Goal: Task Accomplishment & Management: Complete application form

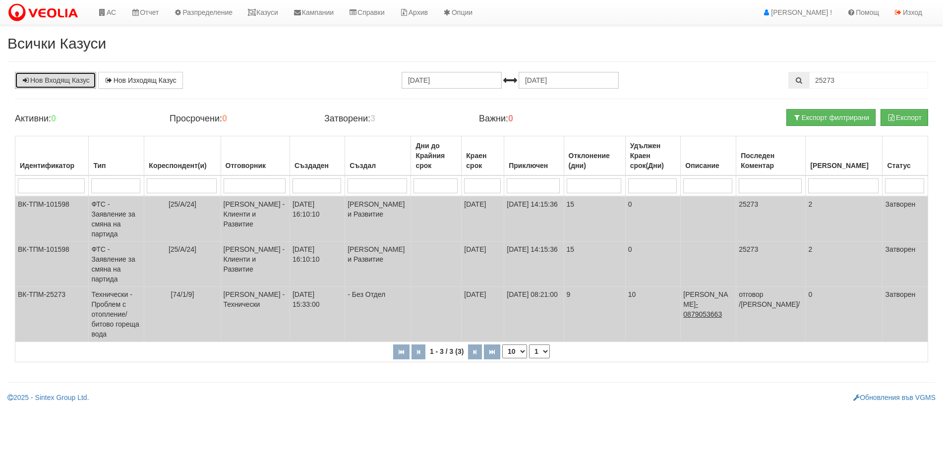
click at [54, 77] on link "Нов Входящ Казус" at bounding box center [55, 80] width 81 height 17
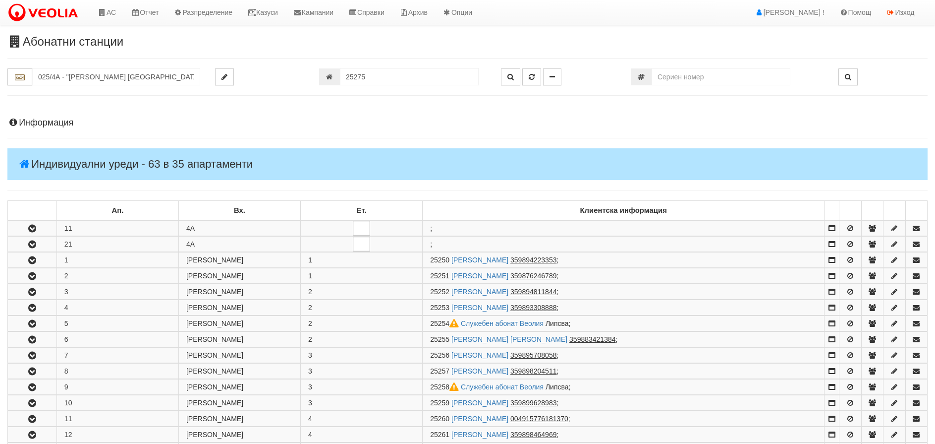
scroll to position [572, 0]
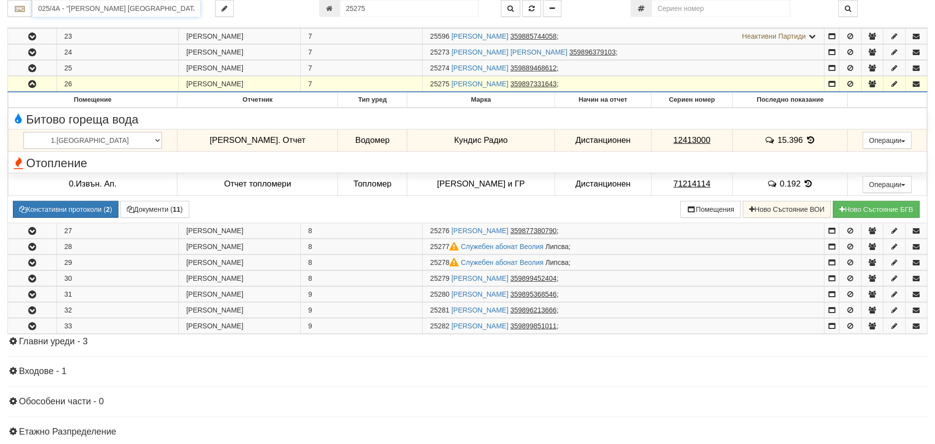
click at [57, 11] on input "025/4А - "ВЕОЛИЯ ЕНЕРДЖИ ВАРНА " ЕАД" at bounding box center [116, 8] width 168 height 17
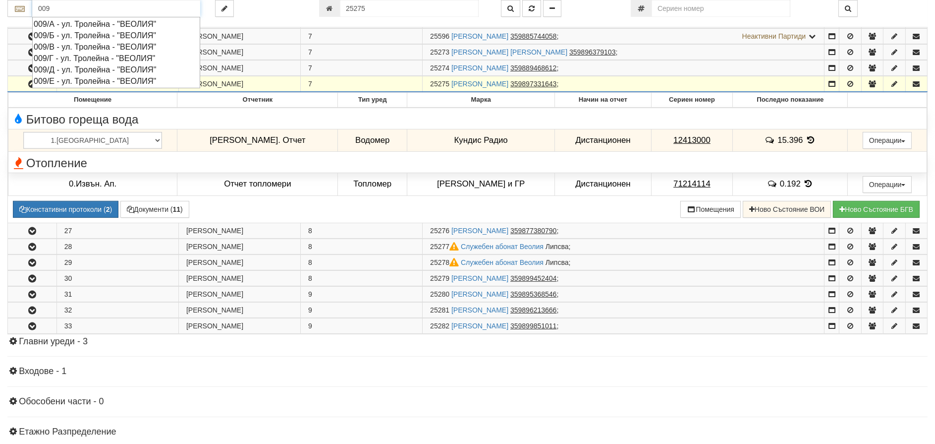
click at [72, 25] on div "009/А - ул. Тролейна - "ВЕОЛИЯ"" at bounding box center [116, 23] width 165 height 11
type input "009/А - ул. Тролейна - "ВЕОЛИЯ""
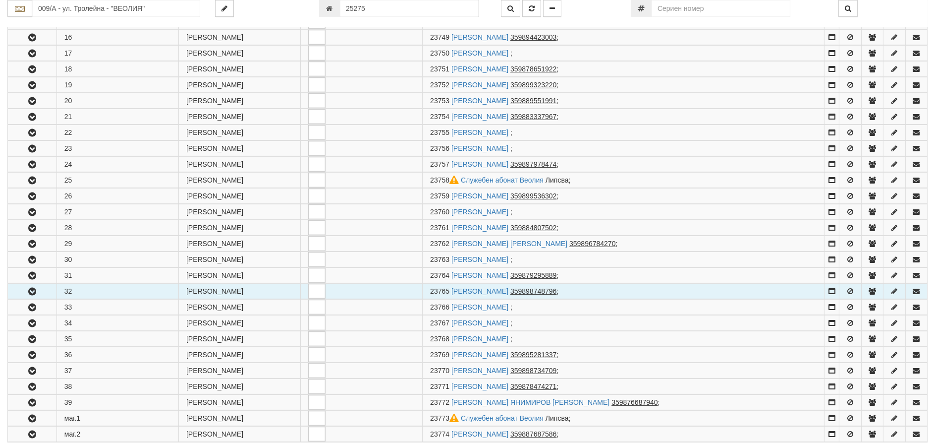
scroll to position [446, 0]
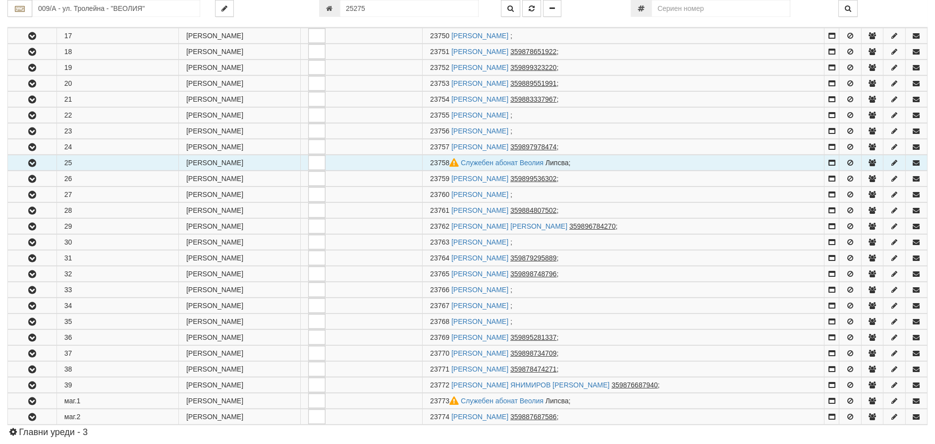
click at [30, 162] on icon "button" at bounding box center [32, 163] width 12 height 7
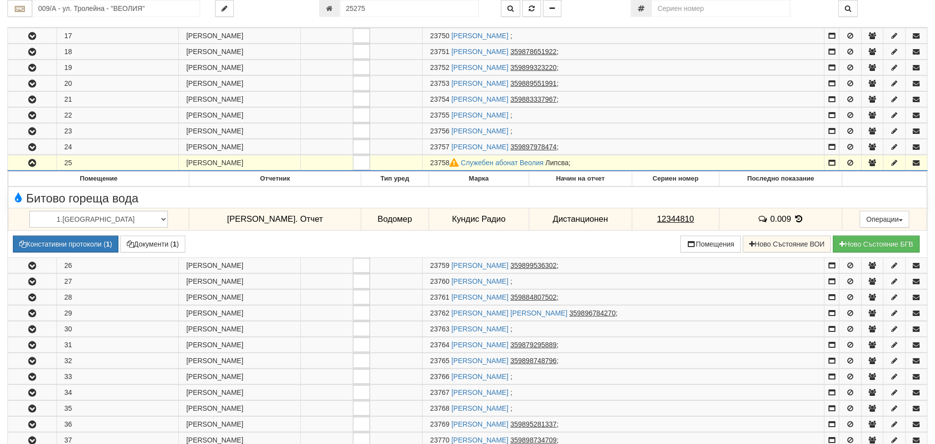
click at [32, 161] on icon "button" at bounding box center [32, 163] width 12 height 7
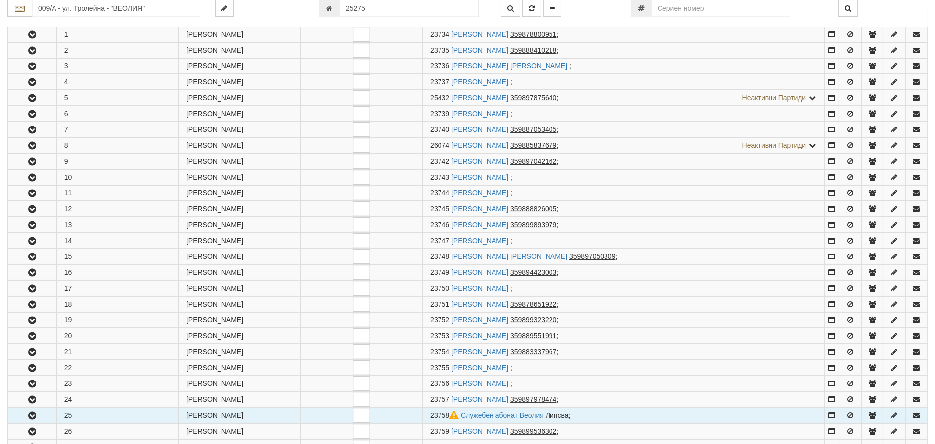
scroll to position [0, 0]
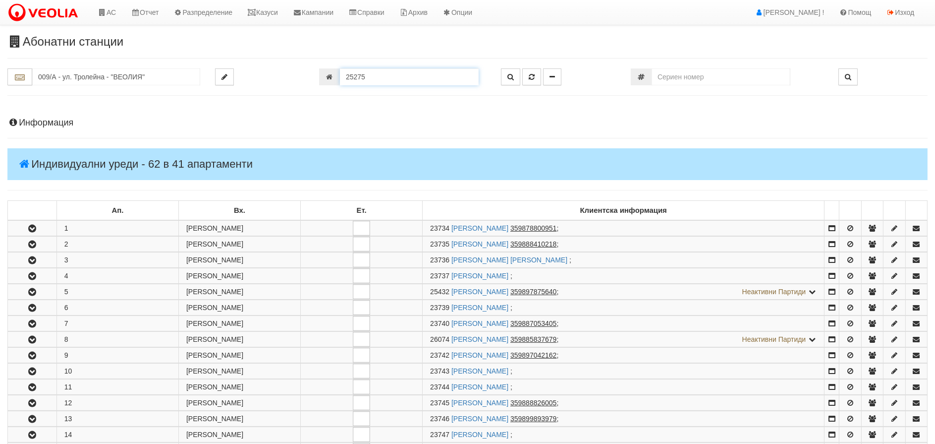
click at [370, 74] on input "25275" at bounding box center [409, 76] width 139 height 17
type input "20528"
type input "030/2 - "ВЕОЛИЯ ЕНЕРДЖИ ВАРНА " ЕАД"
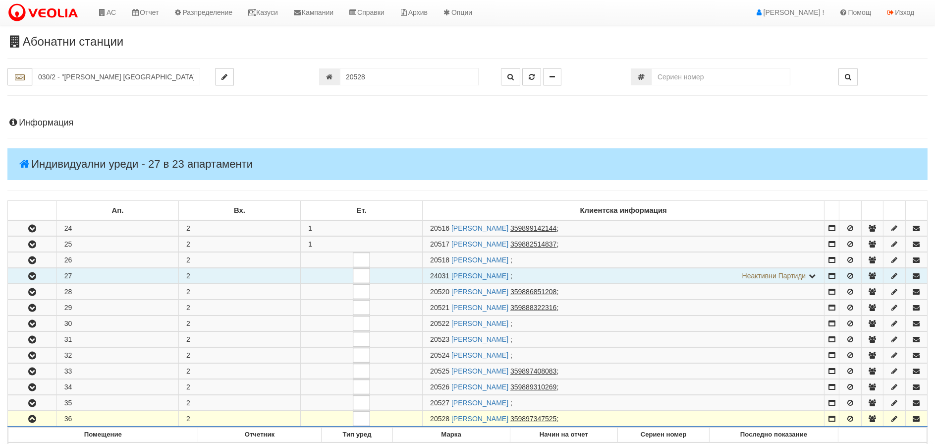
click at [30, 275] on icon "button" at bounding box center [32, 276] width 12 height 7
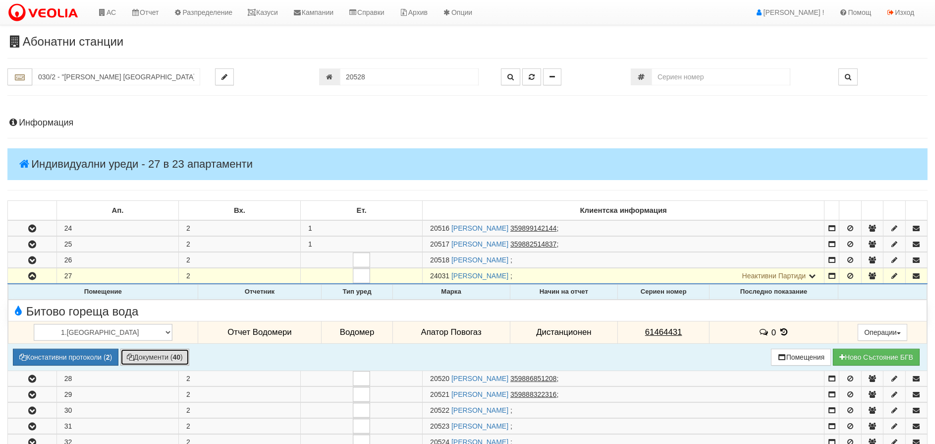
click at [152, 360] on button "Документи ( 40 )" at bounding box center [154, 356] width 69 height 17
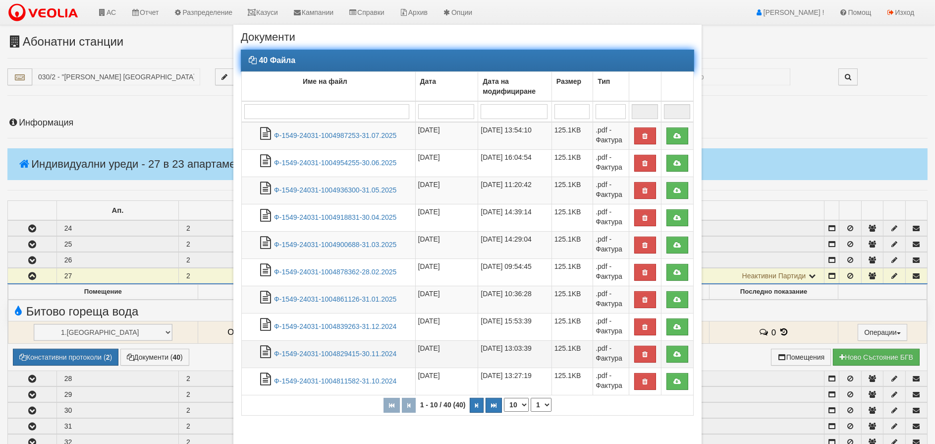
click at [353, 347] on td "Ф-1549-24031-1004829415-30.11.2024" at bounding box center [329, 353] width 174 height 27
click at [335, 351] on link "Ф-1549-24031-1004829415-30.11.2024" at bounding box center [335, 353] width 122 height 8
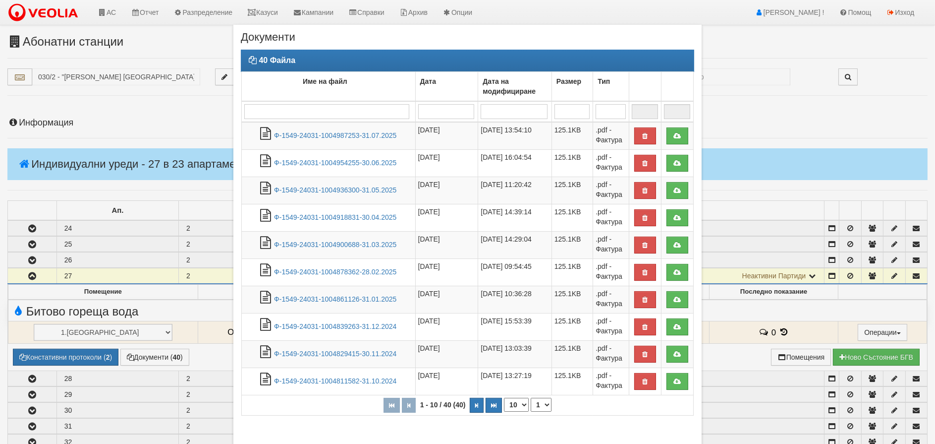
click at [598, 427] on div "40 Файла Име на файл Дата Дата на модифициране Размер Тип 1 - 10 / 40 (40) 10 2…" at bounding box center [467, 246] width 453 height 393
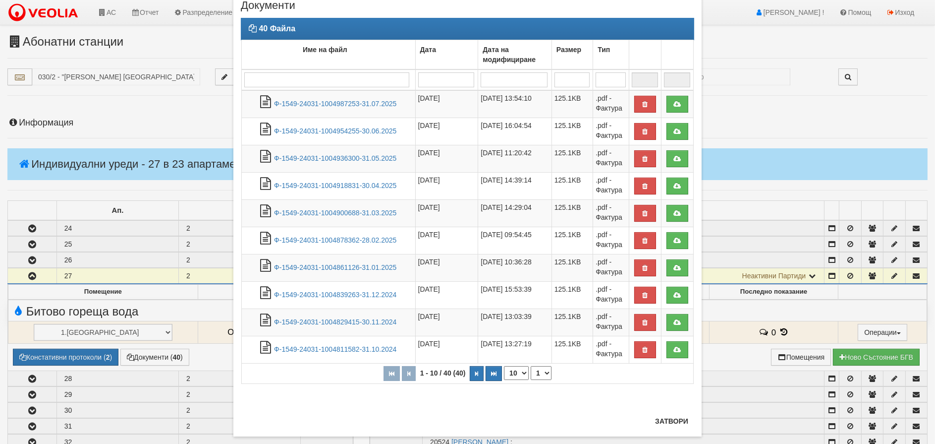
scroll to position [49, 0]
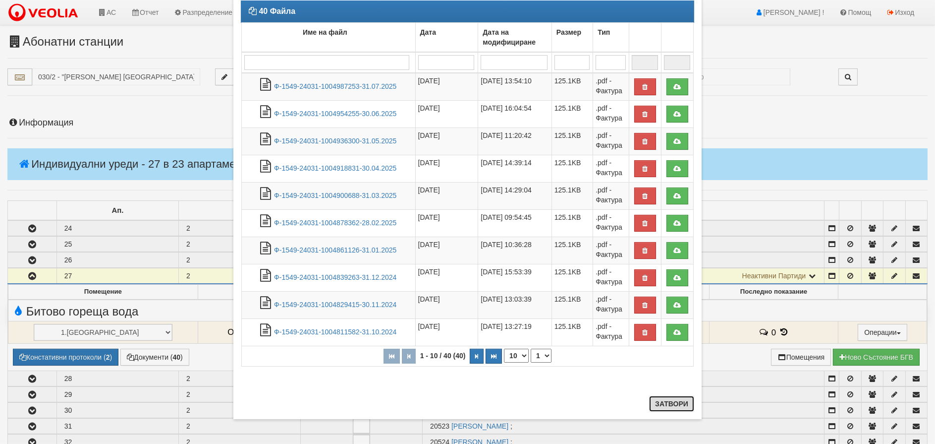
click at [656, 407] on button "Затвори" at bounding box center [671, 403] width 45 height 16
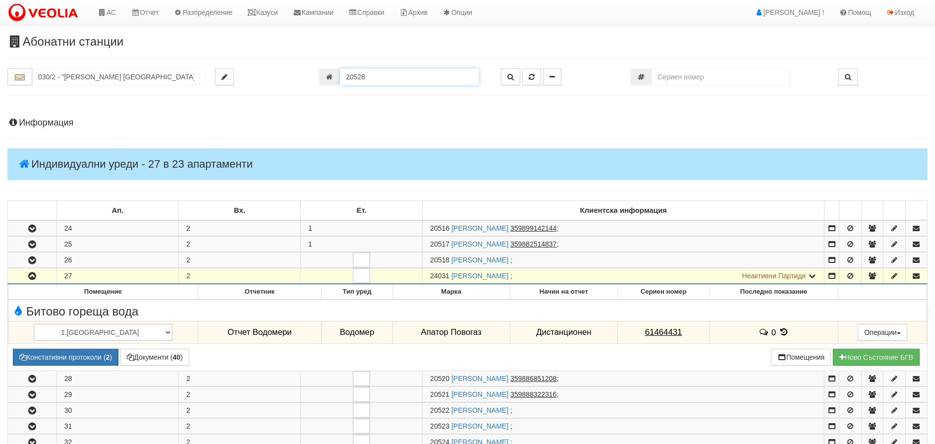
click at [388, 85] on input "20528" at bounding box center [409, 76] width 139 height 17
click at [400, 81] on input "20528" at bounding box center [409, 76] width 139 height 17
type input "19183"
type input "110/5,6 - "ВЕОЛИЯ ЕНЕРДЖИ ВАРНА " ЕАД"
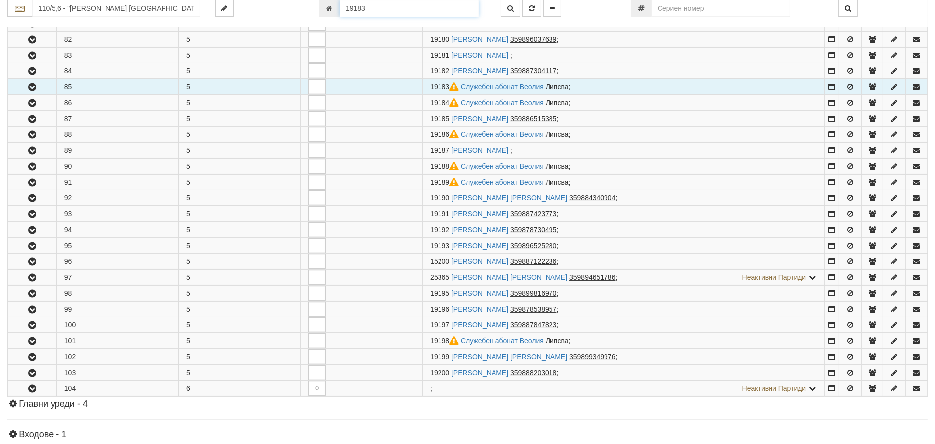
scroll to position [275, 0]
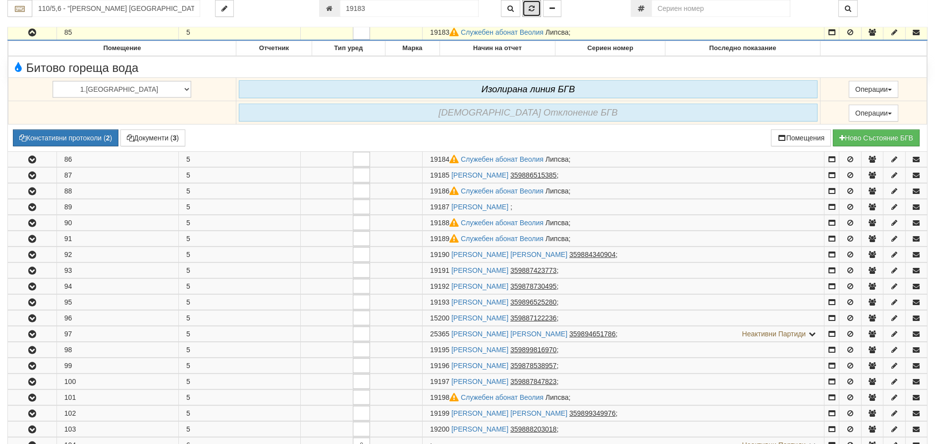
click at [530, 8] on icon "button" at bounding box center [532, 8] width 6 height 7
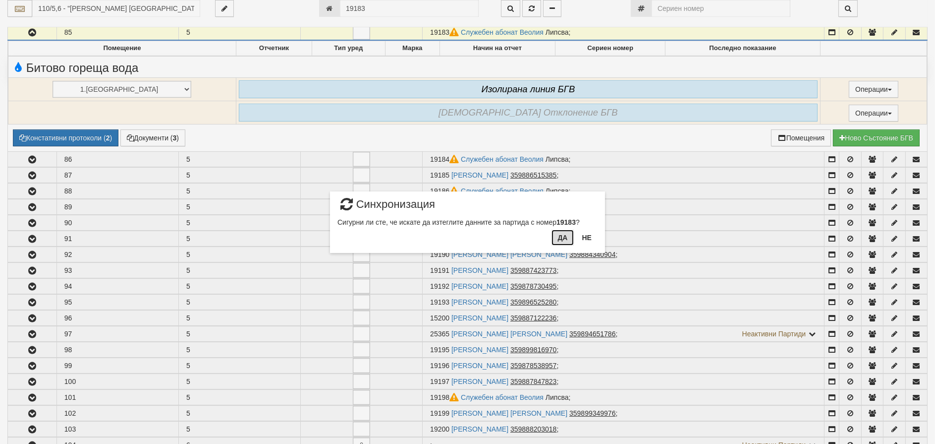
click at [559, 236] on button "Да" at bounding box center [563, 237] width 22 height 16
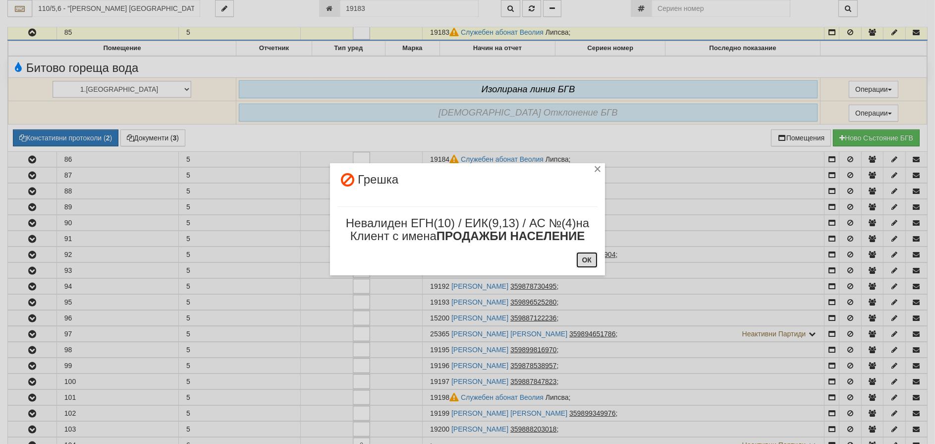
click at [592, 262] on button "ОК" at bounding box center [586, 260] width 21 height 16
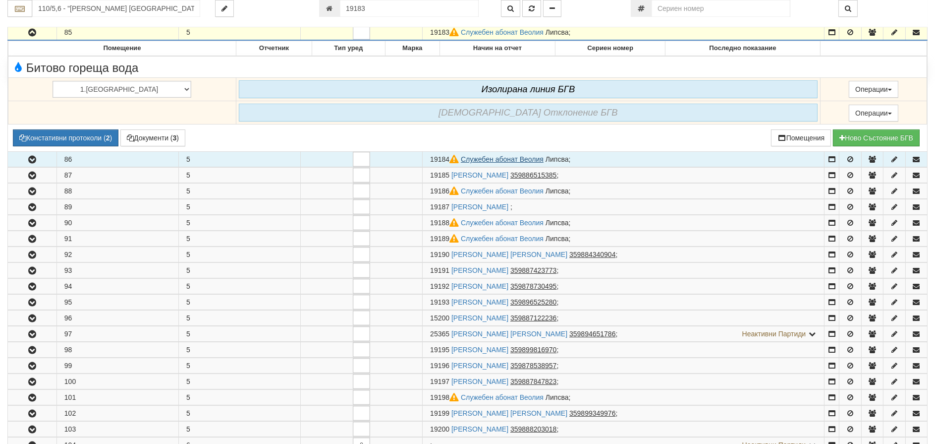
click at [476, 155] on link "Служебен абонат Веолия" at bounding box center [502, 159] width 83 height 8
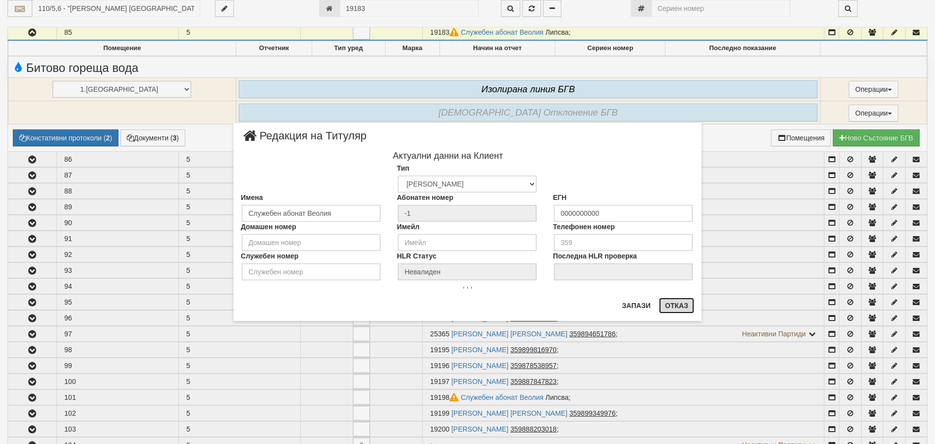
click at [679, 305] on button "Отказ" at bounding box center [676, 305] width 35 height 16
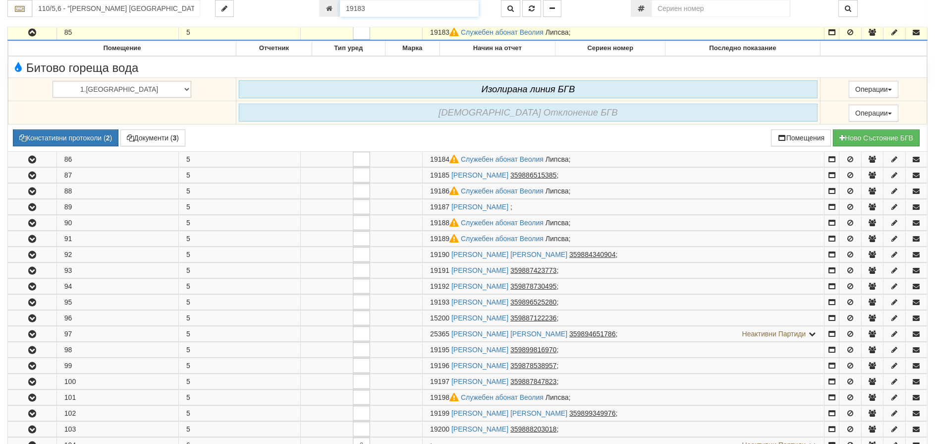
click at [376, 7] on input "19183" at bounding box center [409, 8] width 139 height 17
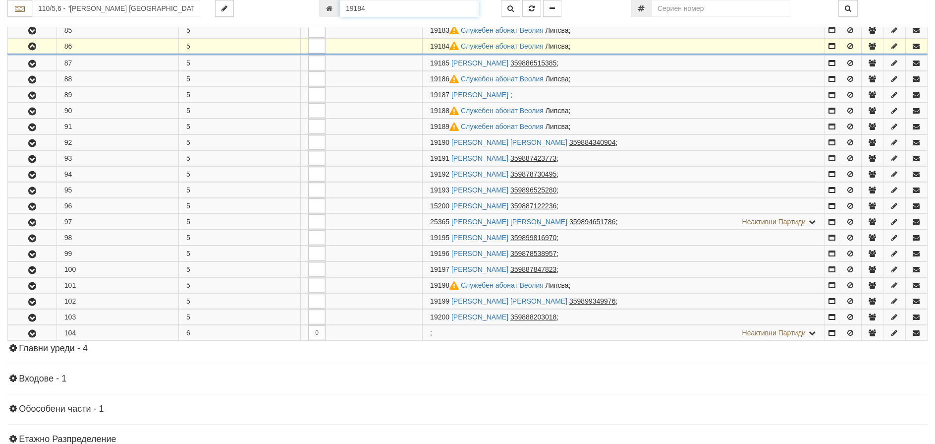
scroll to position [291, 0]
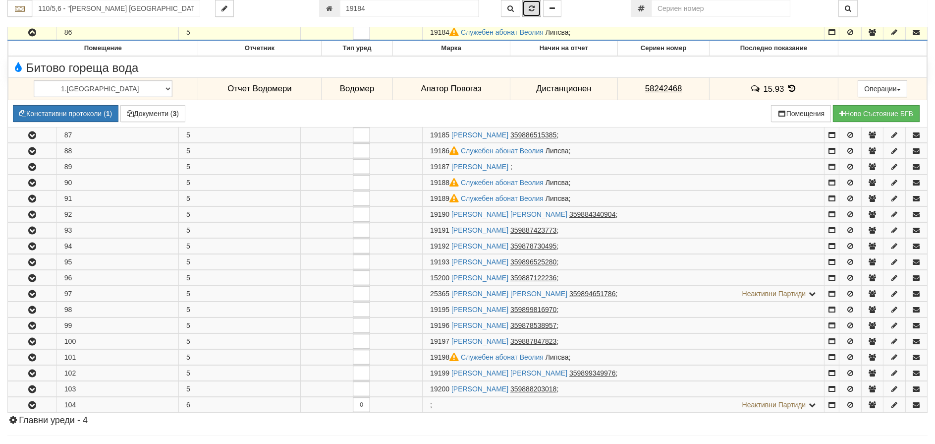
click at [529, 6] on icon "button" at bounding box center [532, 8] width 6 height 7
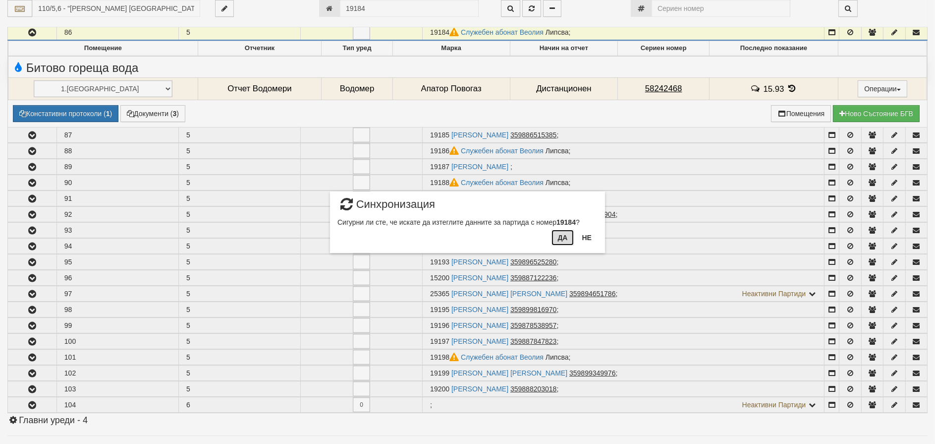
click at [559, 234] on button "Да" at bounding box center [563, 237] width 22 height 16
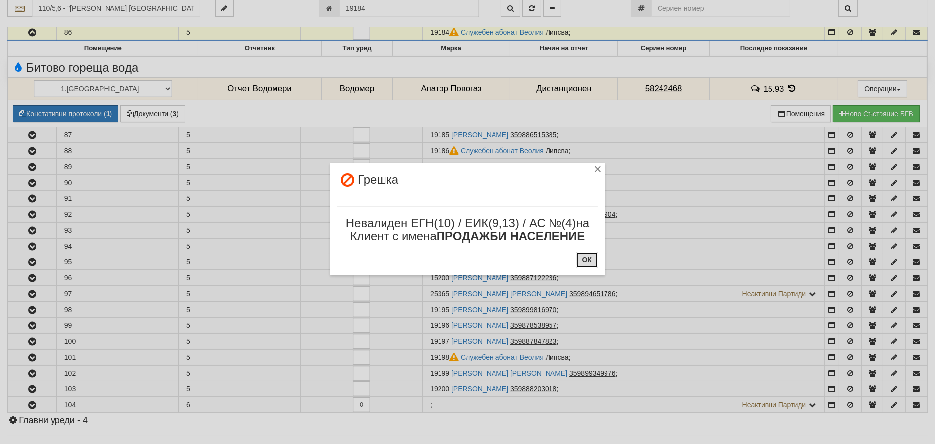
click at [590, 255] on button "ОК" at bounding box center [586, 260] width 21 height 16
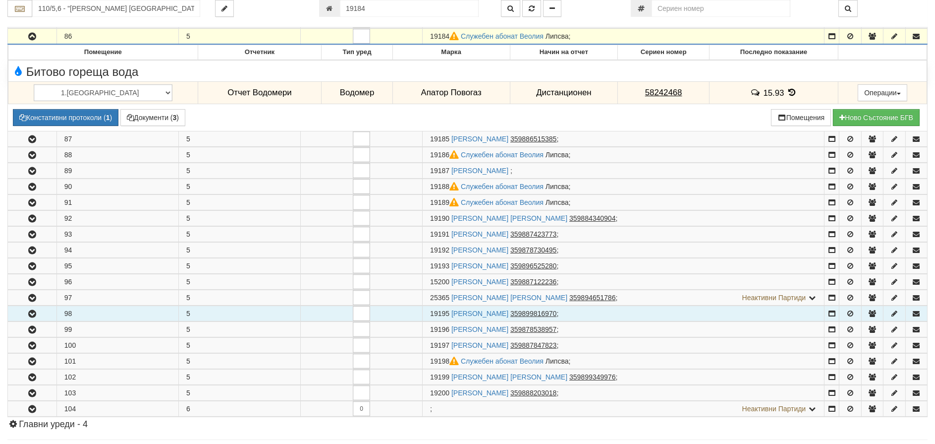
scroll to position [396, 0]
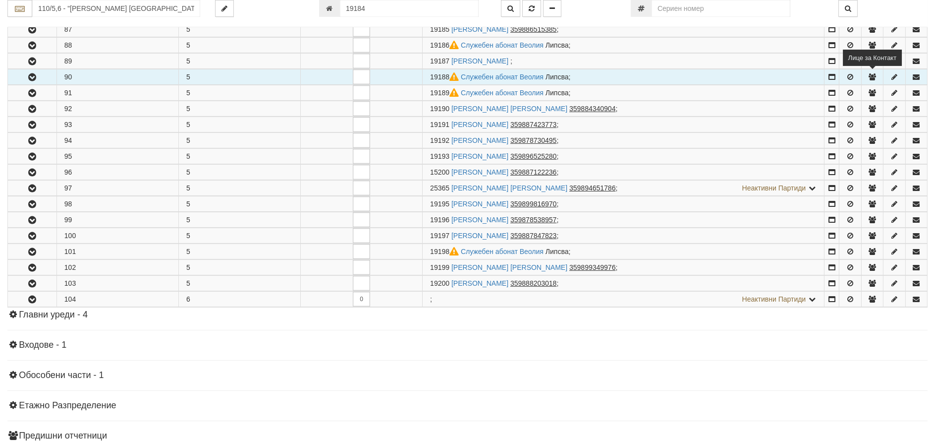
click at [870, 77] on icon "button" at bounding box center [872, 76] width 9 height 7
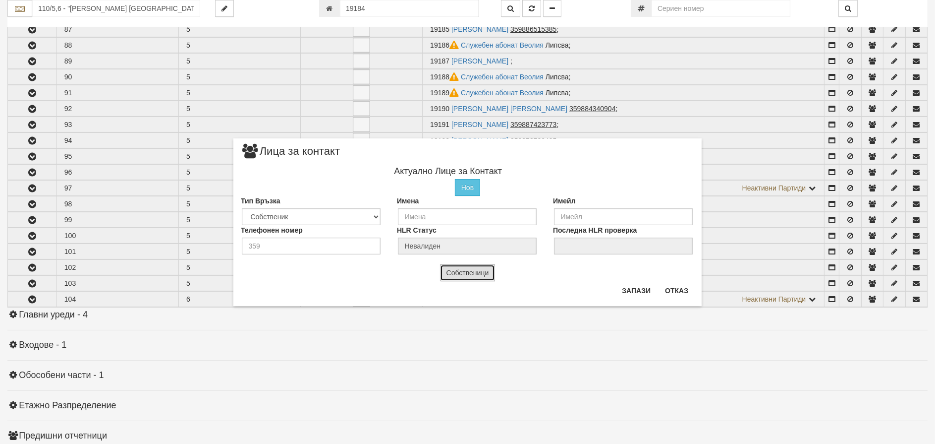
click at [470, 270] on button "Собственици" at bounding box center [468, 272] width 56 height 17
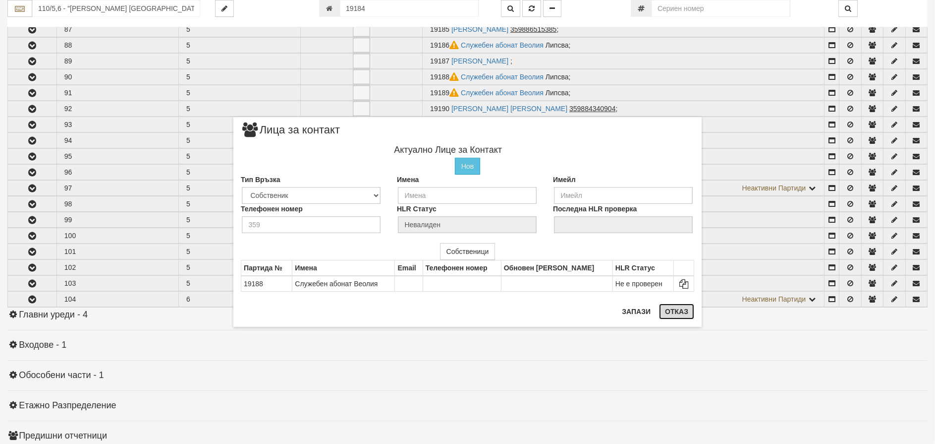
click at [674, 304] on button "Отказ" at bounding box center [676, 311] width 35 height 16
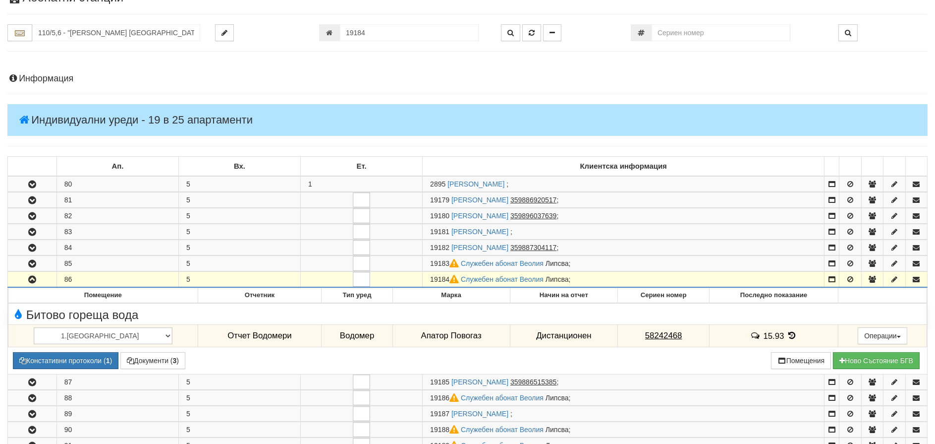
scroll to position [0, 0]
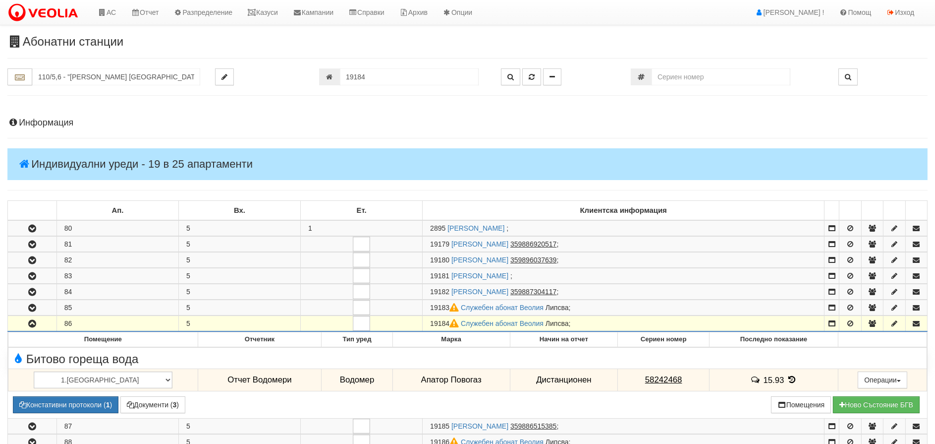
click at [714, 12] on div "АС Отчет Настройки Период Глобални Параметри Сваляне Отчетни Карти Нулиране УДР" at bounding box center [453, 12] width 907 height 25
click at [78, 76] on input "110/5,6 - "ВЕОЛИЯ ЕНЕРДЖИ ВАРНА " ЕАД" at bounding box center [116, 76] width 168 height 17
drag, startPoint x: 401, startPoint y: 80, endPoint x: 205, endPoint y: 63, distance: 197.0
type input "24984"
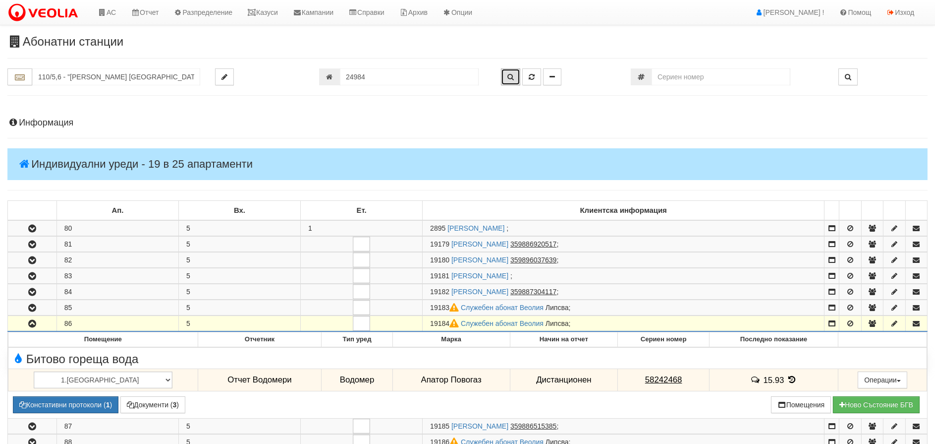
click at [510, 76] on icon "button" at bounding box center [510, 76] width 6 height 7
type input "009/Е - "ВЕОЛИЯ ЕНЕРДЖИ ВАРНА " ЕАД"
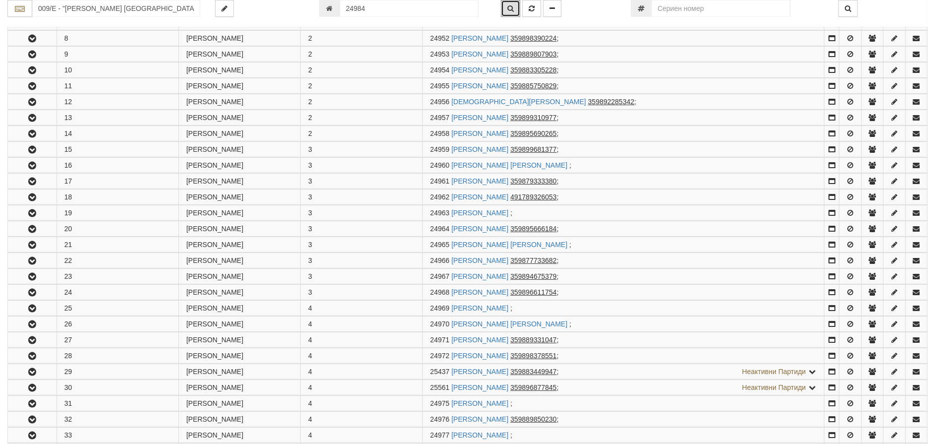
scroll to position [683, 0]
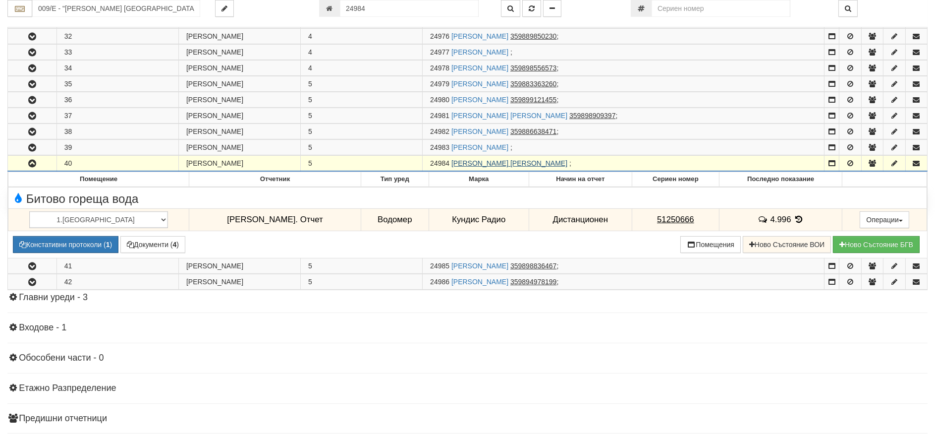
click at [480, 161] on link "ШЕНДУХАН ШАИБОВА ШАБАНОВА" at bounding box center [509, 163] width 116 height 8
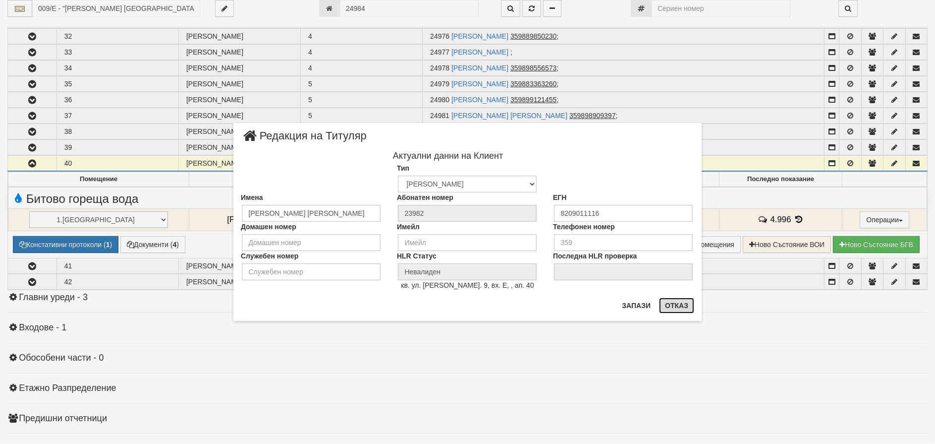
click at [678, 308] on button "Отказ" at bounding box center [676, 305] width 35 height 16
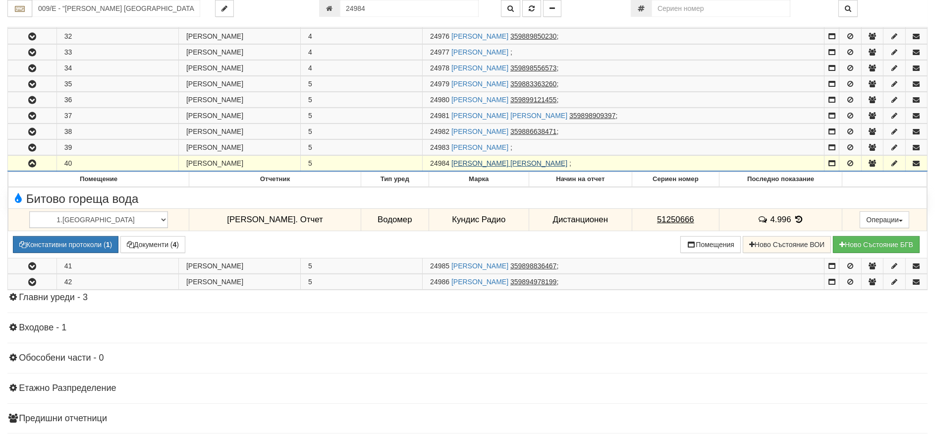
click at [484, 164] on link "ШЕНДУХАН ШАИБОВА ШАБАНОВА" at bounding box center [509, 163] width 116 height 8
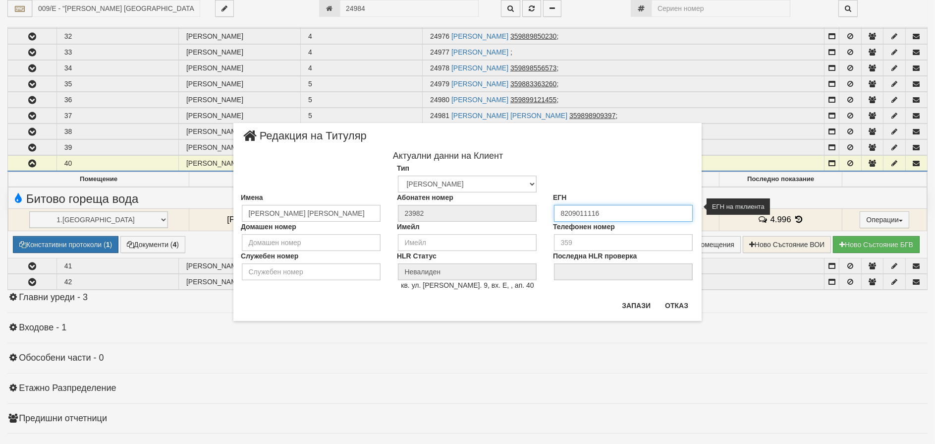
click at [607, 214] on input "8209011116" at bounding box center [623, 213] width 139 height 17
type input "8209011117"
click at [632, 301] on button "Запази" at bounding box center [636, 305] width 41 height 16
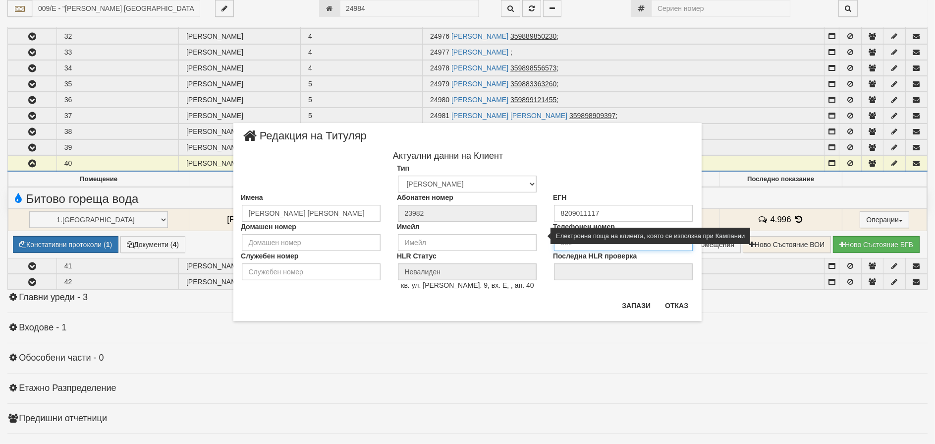
drag, startPoint x: 584, startPoint y: 243, endPoint x: 467, endPoint y: 248, distance: 117.1
click at [474, 246] on div "Домашен номер Имейл Телефонен номер" at bounding box center [467, 236] width 468 height 29
click at [555, 313] on div "× Редакция на Титуляр Актуални данни на Клиент Тип Физическо Лице Фирма Институ…" at bounding box center [467, 222] width 468 height 198
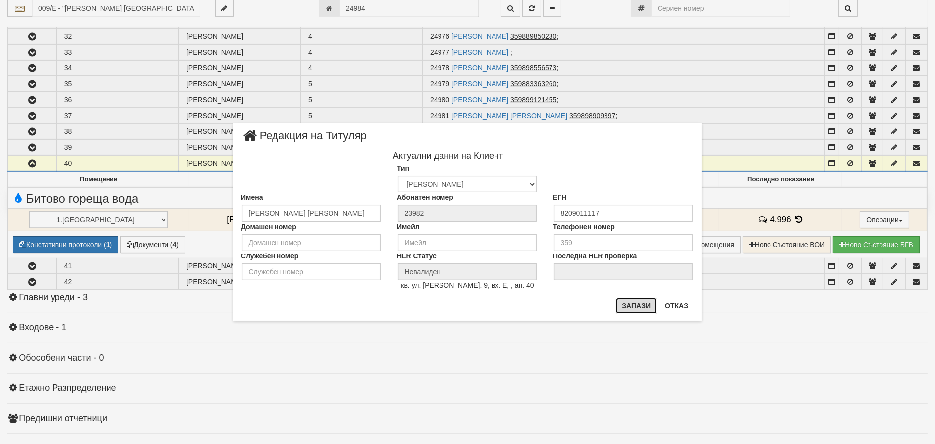
click at [628, 303] on button "Запази" at bounding box center [636, 305] width 41 height 16
click at [680, 308] on button "Отказ" at bounding box center [676, 305] width 35 height 16
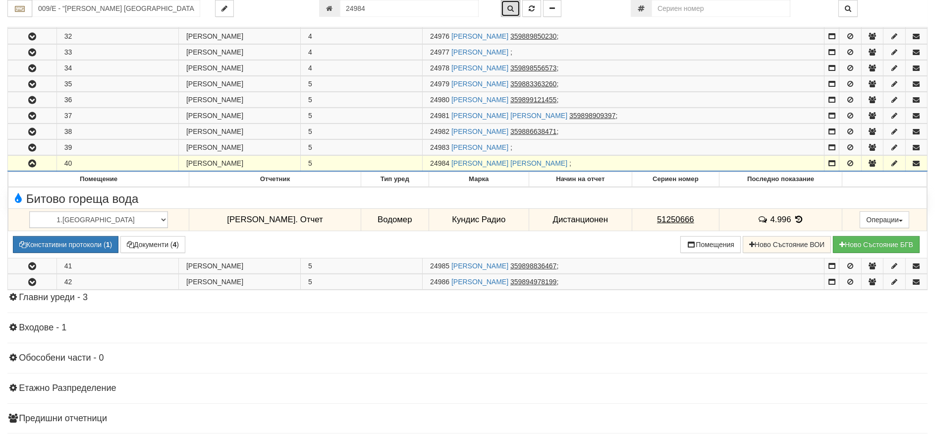
click at [510, 6] on icon "button" at bounding box center [510, 8] width 6 height 7
click at [477, 162] on link "ШЕНДУХАН ШАИБОВА ШАБАНОВА" at bounding box center [509, 163] width 116 height 8
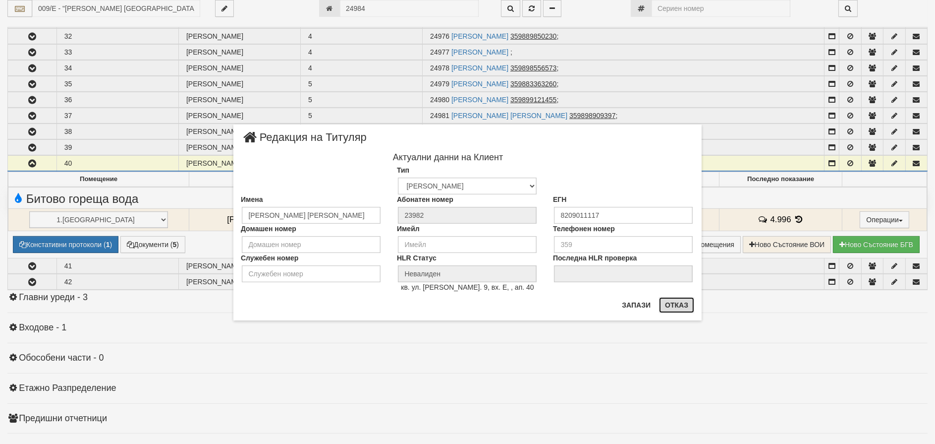
click at [673, 305] on button "Отказ" at bounding box center [676, 305] width 35 height 16
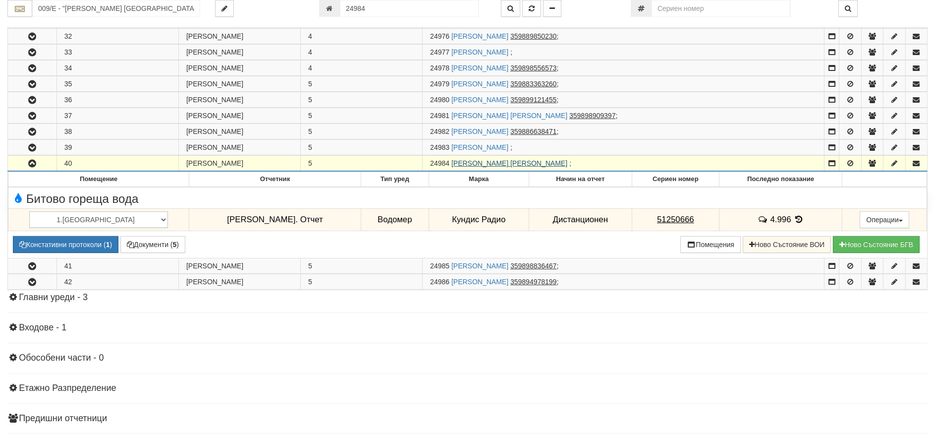
click at [494, 164] on link "ШЕНДУХАН ШАИБОВА ШАБАНОВА" at bounding box center [509, 163] width 116 height 8
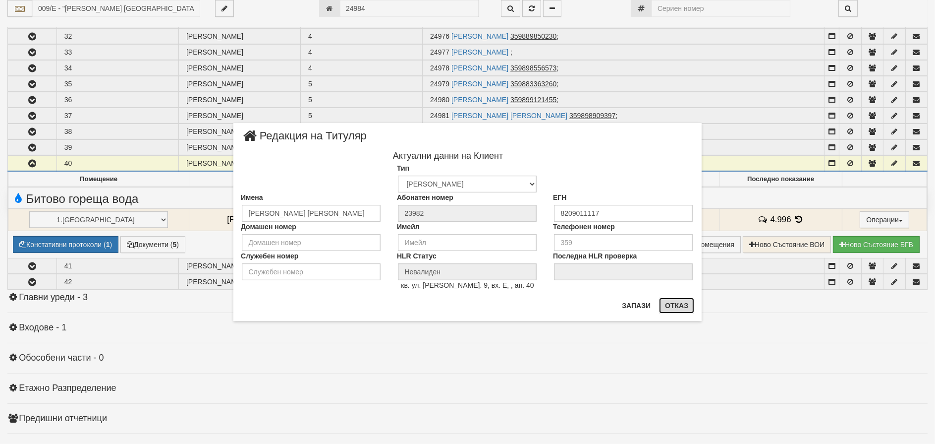
click at [680, 306] on button "Отказ" at bounding box center [676, 305] width 35 height 16
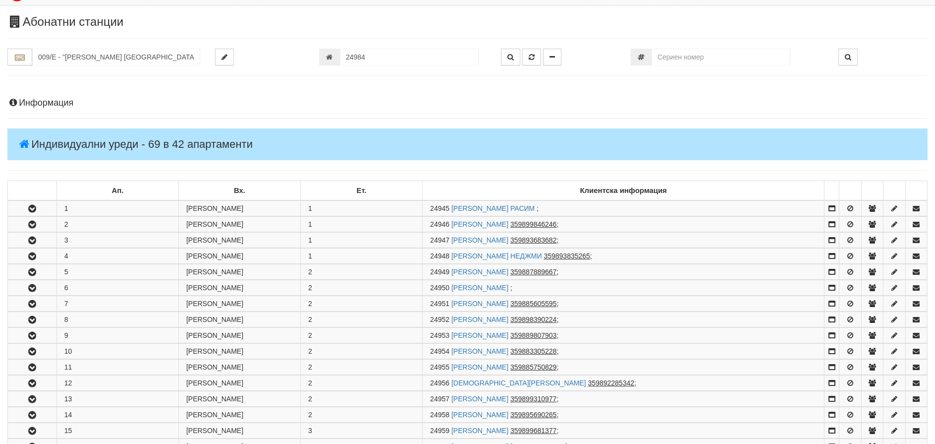
scroll to position [0, 0]
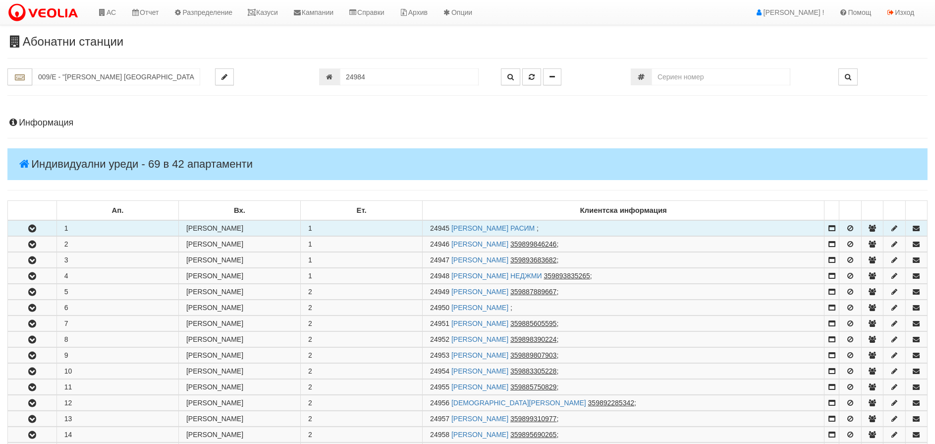
click at [32, 227] on icon "button" at bounding box center [32, 228] width 12 height 7
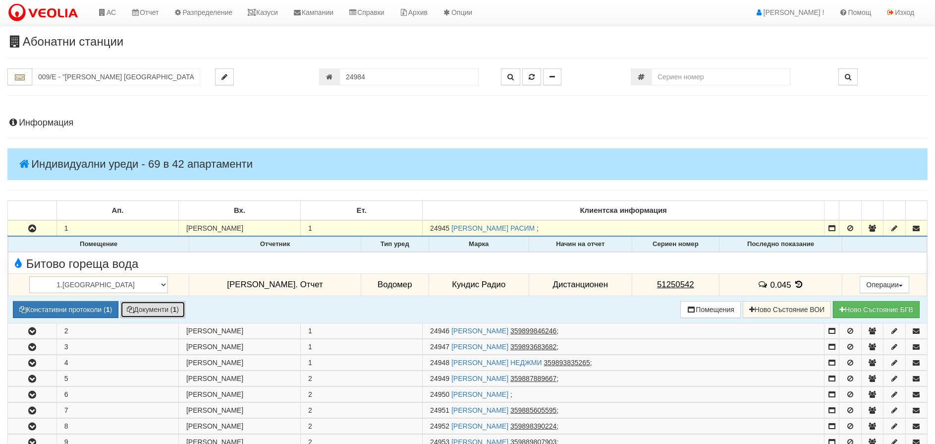
click at [154, 308] on button "Документи ( 1 )" at bounding box center [152, 309] width 65 height 17
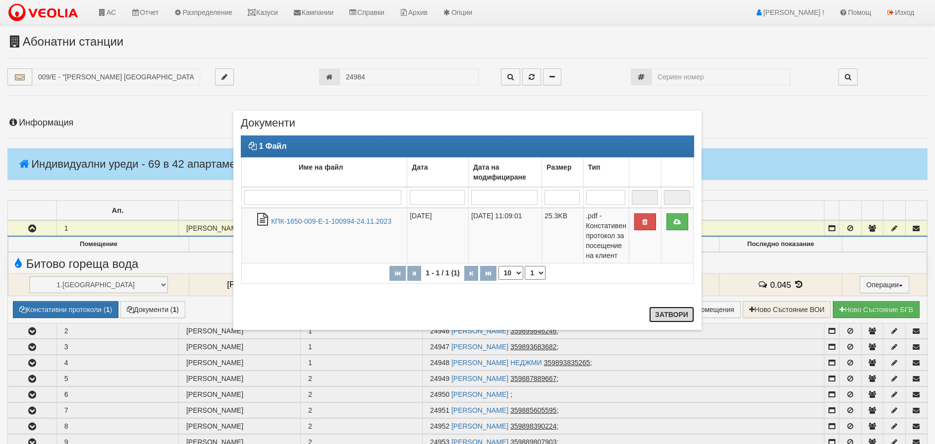
click at [658, 312] on button "Затвори" at bounding box center [671, 314] width 45 height 16
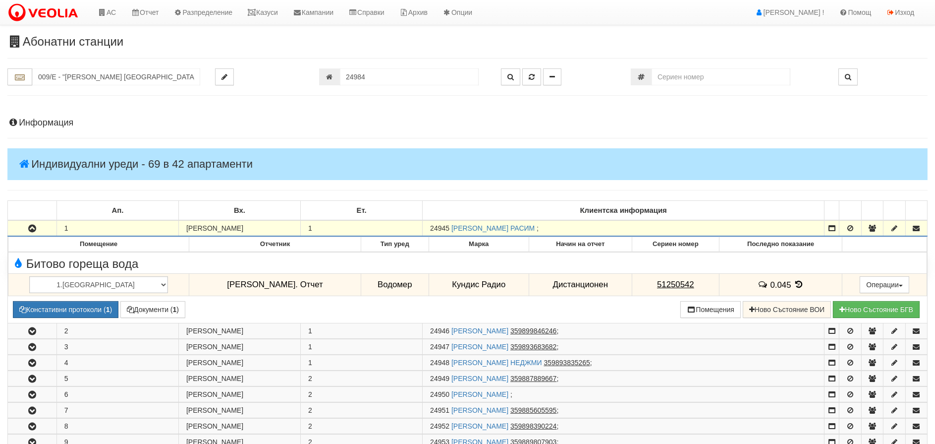
click at [31, 228] on icon "button" at bounding box center [32, 228] width 12 height 7
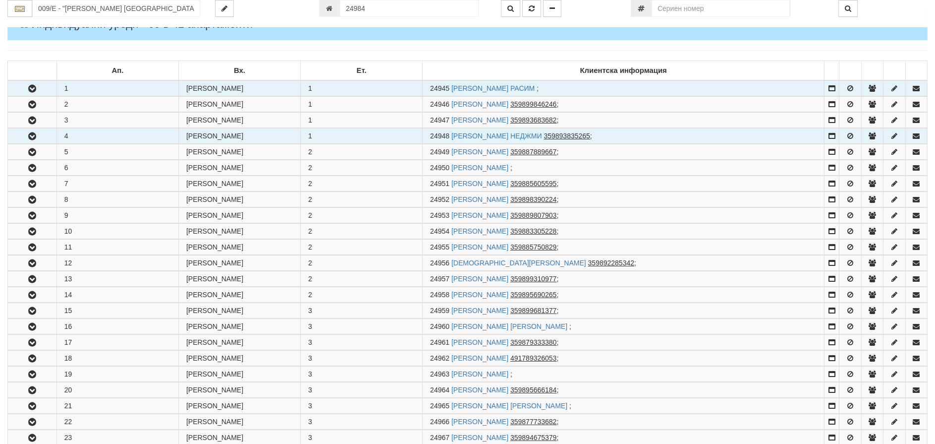
scroll to position [149, 0]
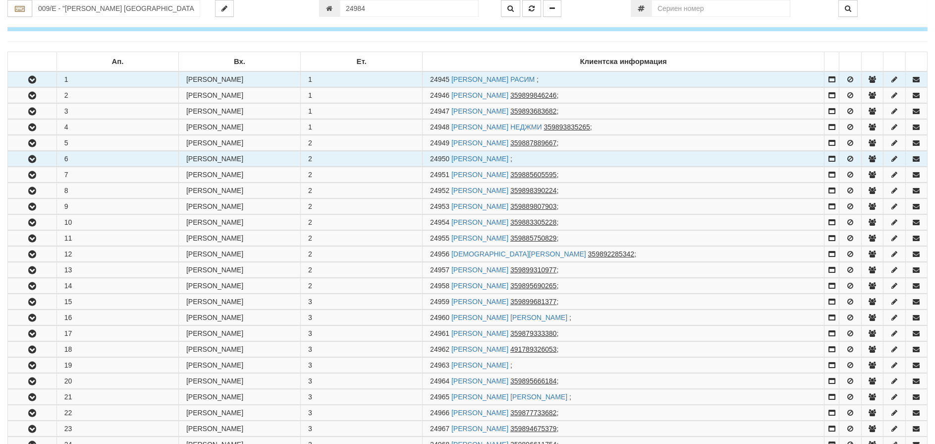
click at [35, 157] on icon "button" at bounding box center [32, 159] width 12 height 7
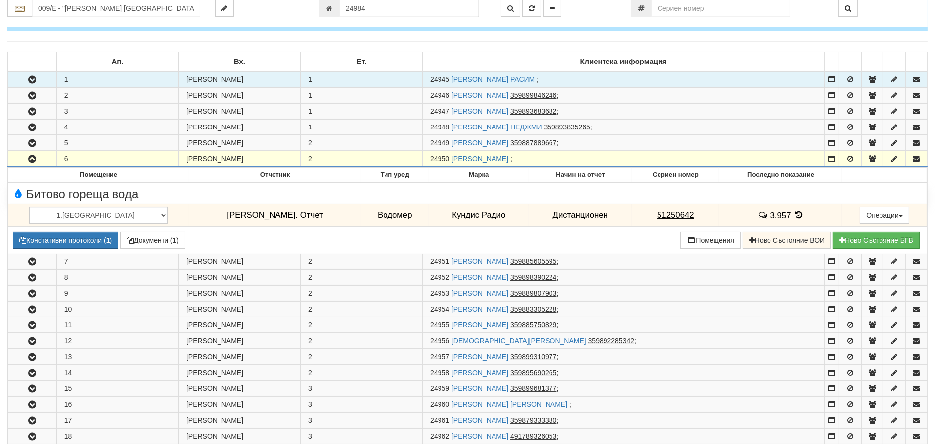
click at [34, 158] on icon "button" at bounding box center [32, 159] width 12 height 7
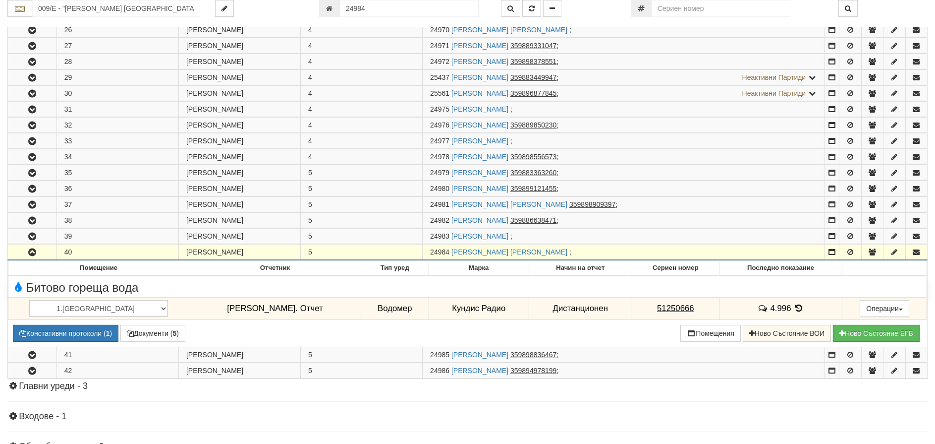
scroll to position [770, 0]
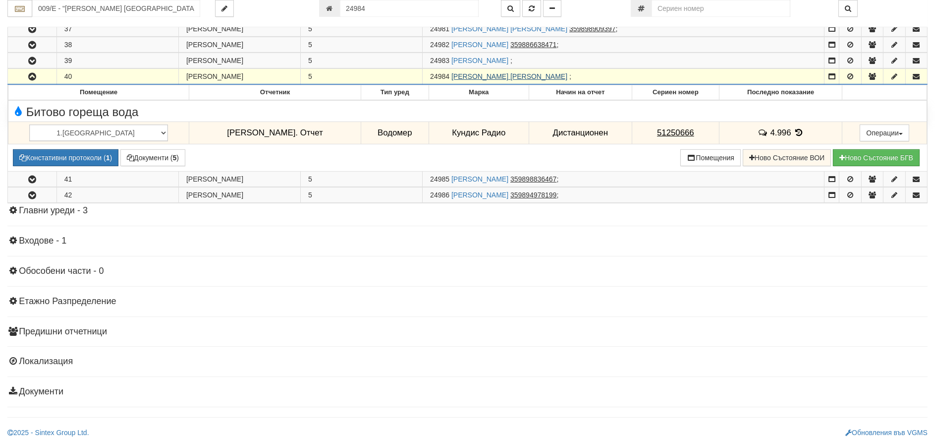
click at [504, 76] on link "ШЕНДУХАН ШАИБОВА ШАБАНОВА" at bounding box center [509, 76] width 116 height 8
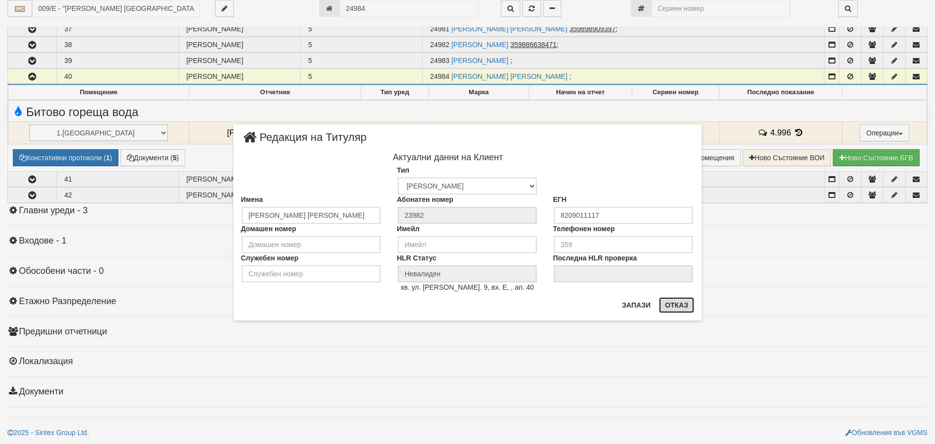
click at [674, 302] on button "Отказ" at bounding box center [676, 305] width 35 height 16
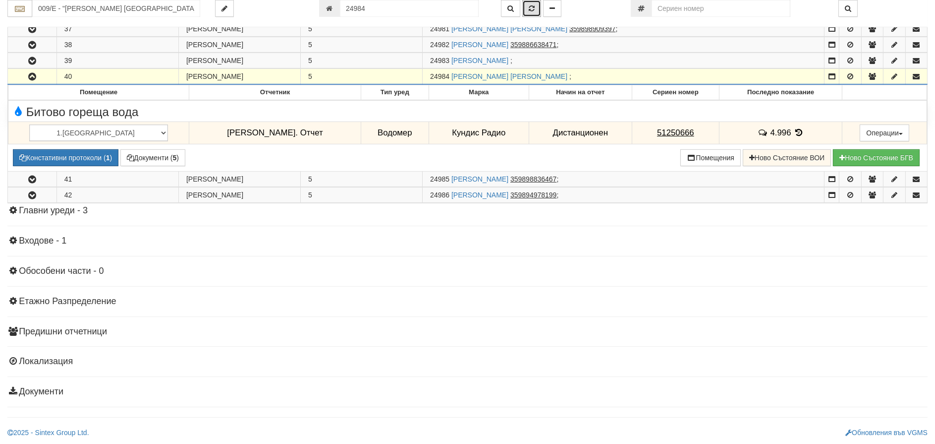
click at [537, 5] on button "button" at bounding box center [531, 8] width 19 height 17
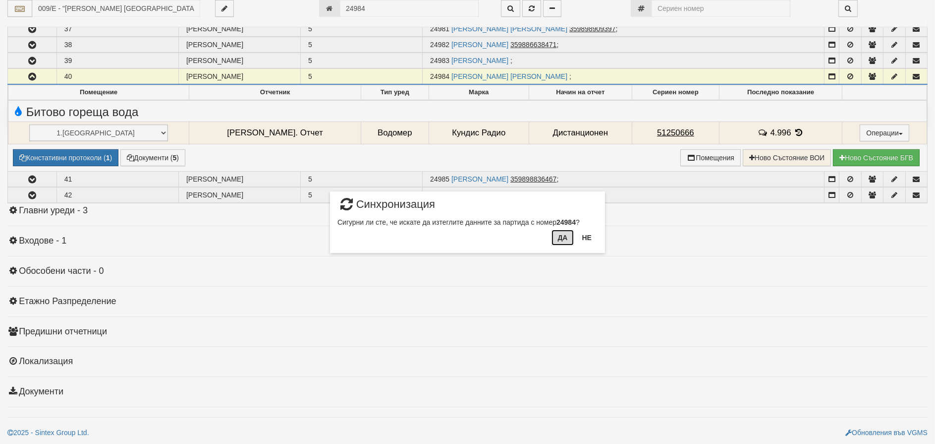
click at [558, 233] on button "Да" at bounding box center [563, 237] width 22 height 16
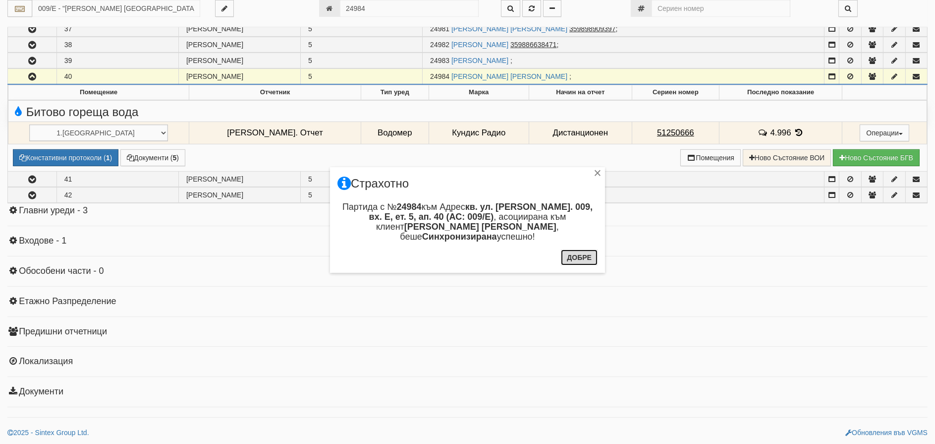
click at [575, 255] on button "Добре" at bounding box center [579, 257] width 37 height 16
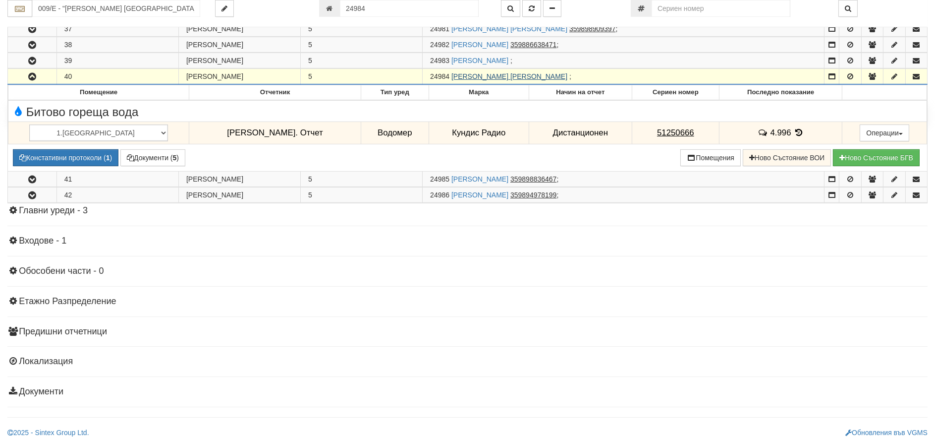
click at [466, 77] on link "ШЕНДУХАН ШАИБОВА ШАБАНОВА" at bounding box center [509, 76] width 116 height 8
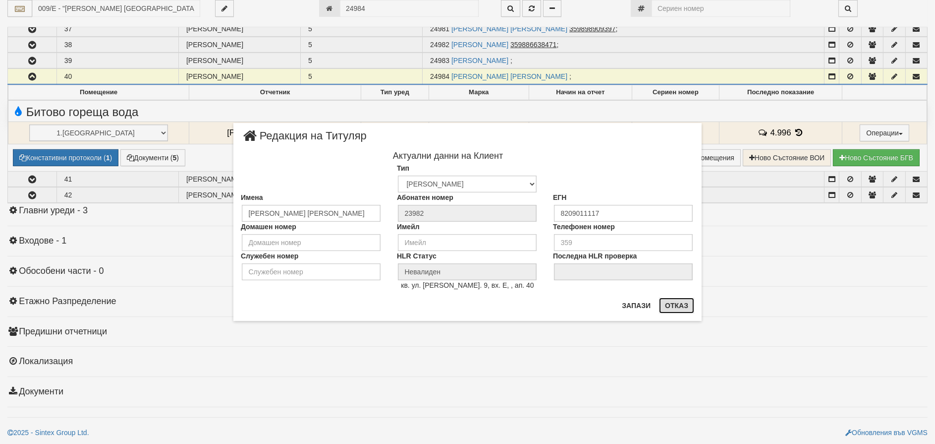
drag, startPoint x: 683, startPoint y: 302, endPoint x: 501, endPoint y: 296, distance: 182.5
click at [682, 302] on button "Отказ" at bounding box center [676, 305] width 35 height 16
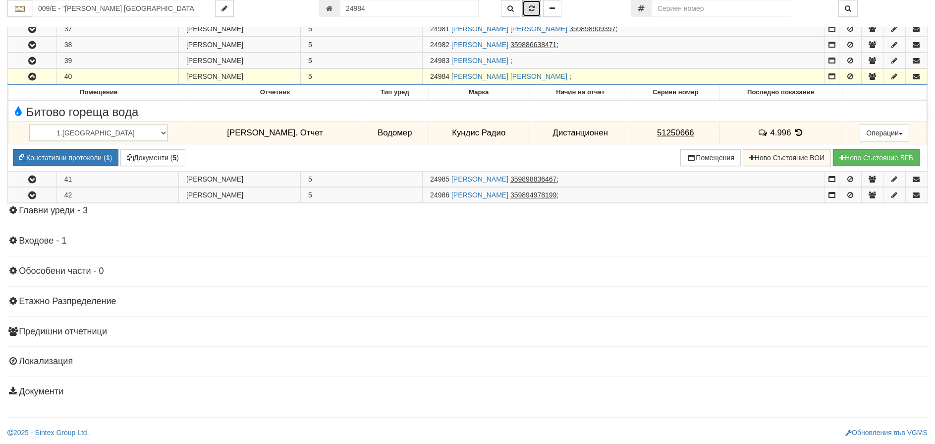
click at [534, 7] on icon "button" at bounding box center [532, 8] width 6 height 7
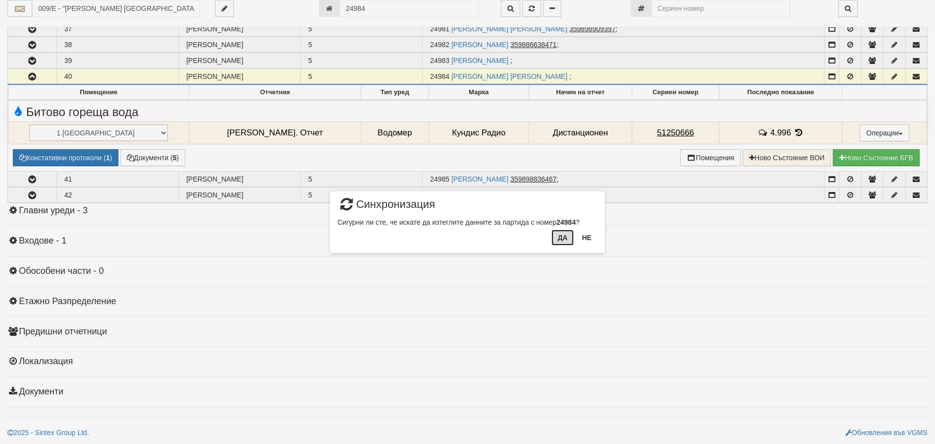
click at [562, 237] on button "Да" at bounding box center [563, 237] width 22 height 16
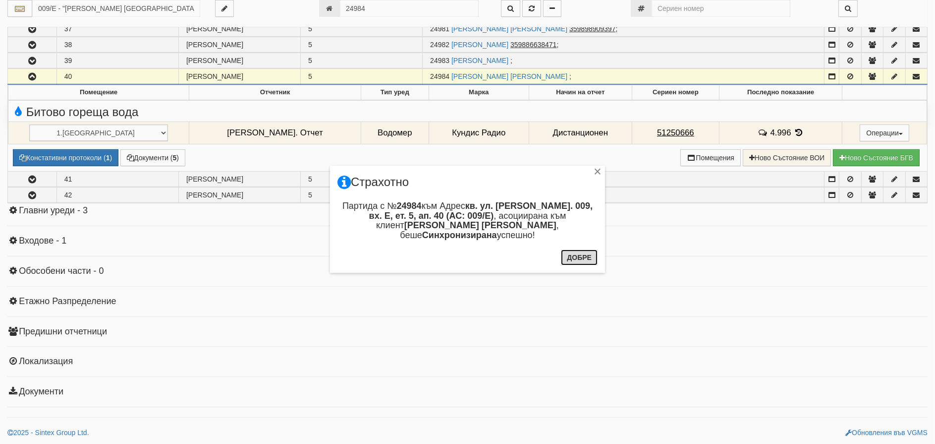
click at [572, 251] on button "Добре" at bounding box center [579, 257] width 37 height 16
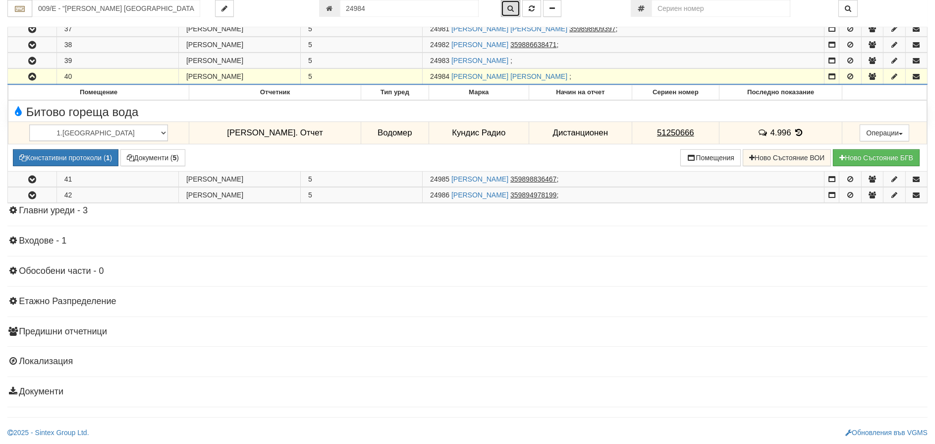
click at [504, 8] on button "button" at bounding box center [510, 8] width 19 height 17
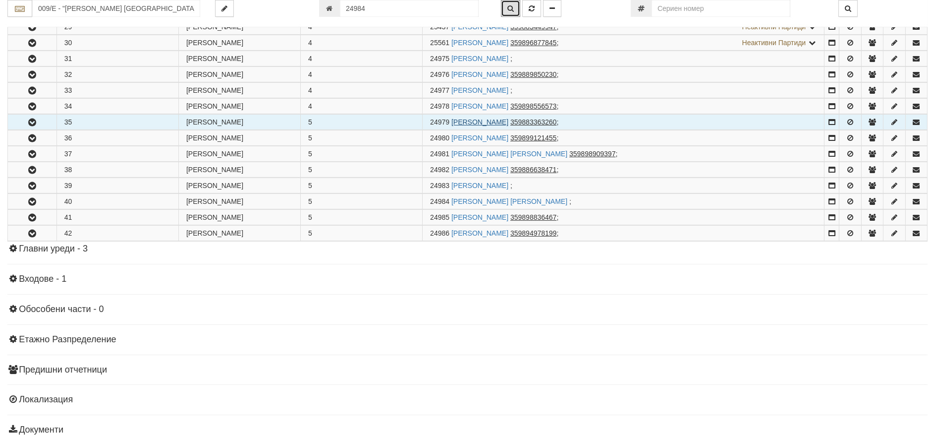
scroll to position [683, 0]
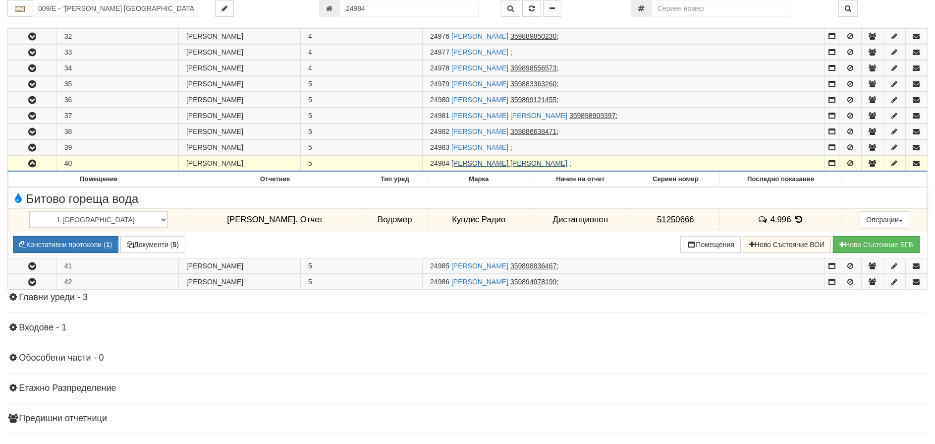
click at [496, 164] on link "ШЕНДУХАН ШАИБОВА ШАБАНОВА" at bounding box center [509, 163] width 116 height 8
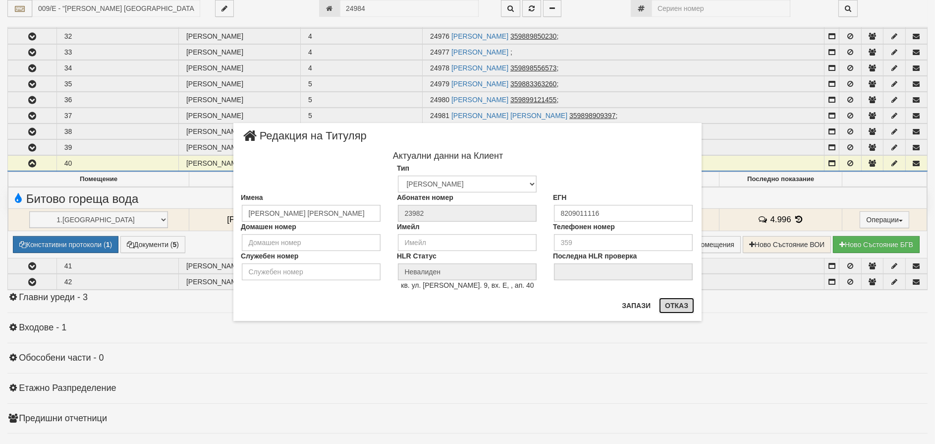
click at [676, 303] on button "Отказ" at bounding box center [676, 305] width 35 height 16
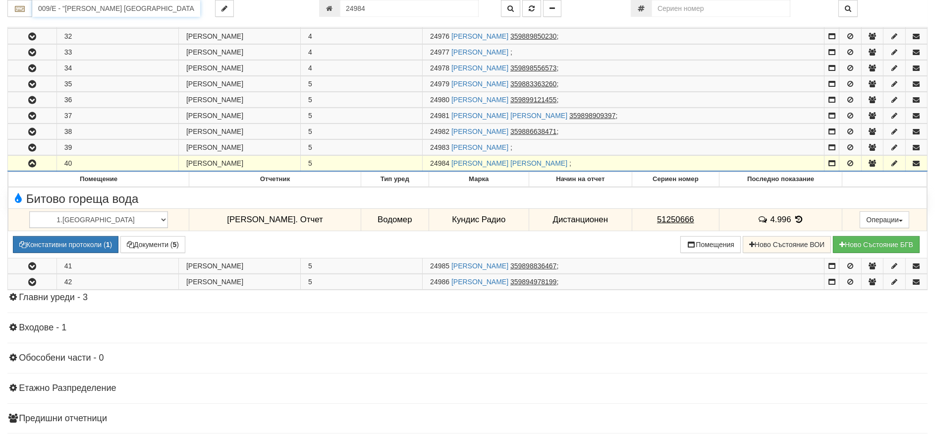
click at [88, 7] on input "009/Е - "ВЕОЛИЯ ЕНЕРДЖИ ВАРНА " ЕАД" at bounding box center [116, 8] width 168 height 17
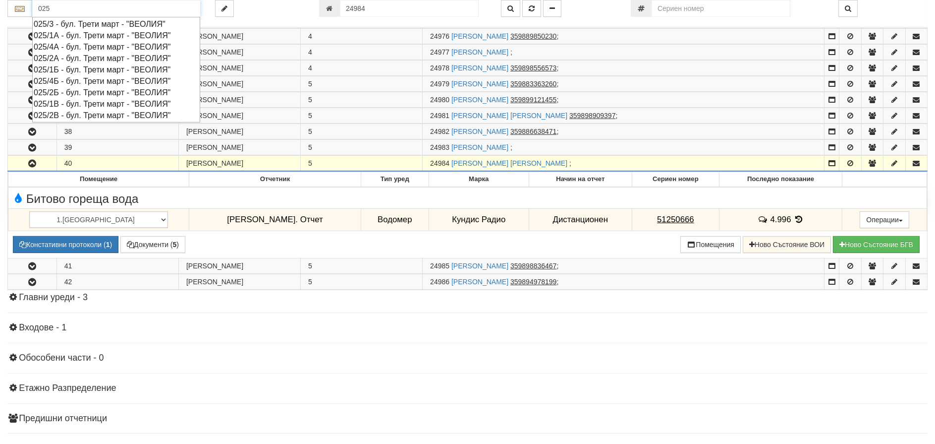
click at [80, 38] on div "025/1А - бул. Трети март - "ВЕОЛИЯ"" at bounding box center [116, 35] width 165 height 11
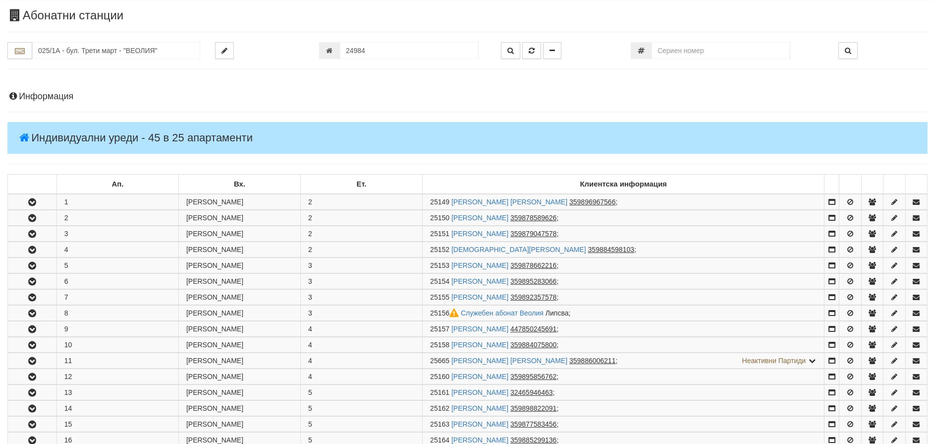
scroll to position [0, 0]
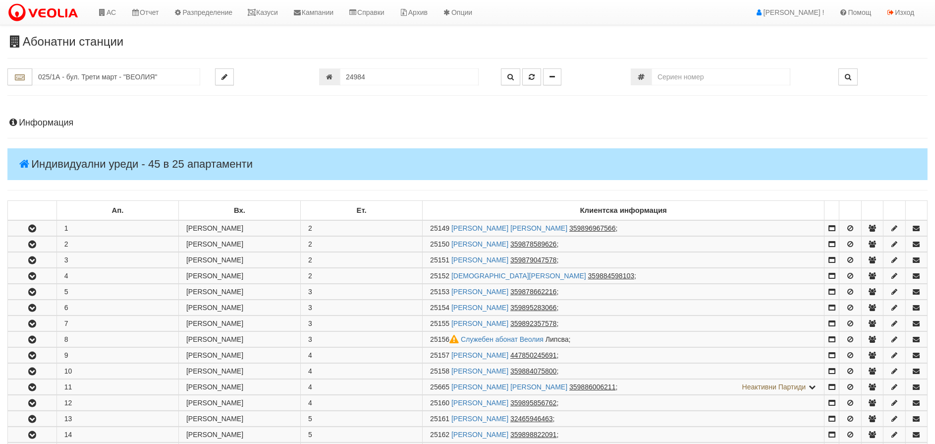
click at [88, 66] on div "Абонатни станции 025/1А - бул. Трети март - "ВЕОЛИЯ" 24984" at bounding box center [467, 443] width 935 height 816
click at [97, 73] on input "025/1А - бул. Трети март - "ВЕОЛИЯ"" at bounding box center [116, 76] width 168 height 17
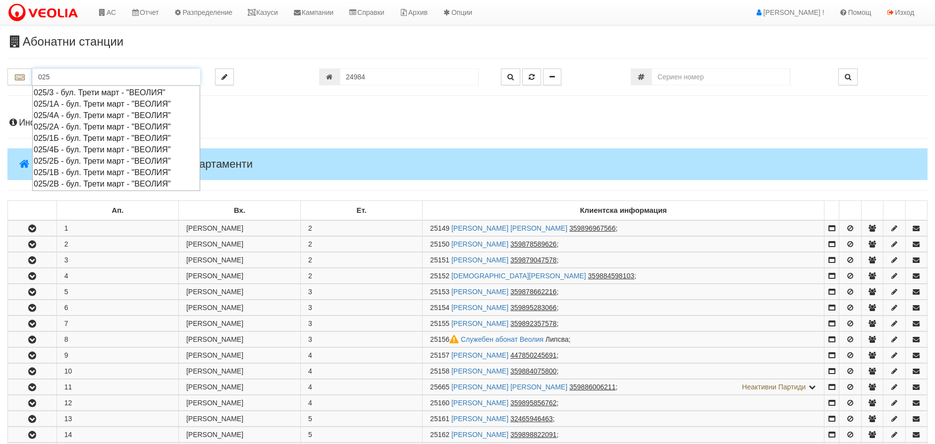
click at [66, 117] on div "025/4А - бул. Трети март - "ВЕОЛИЯ"" at bounding box center [116, 115] width 165 height 11
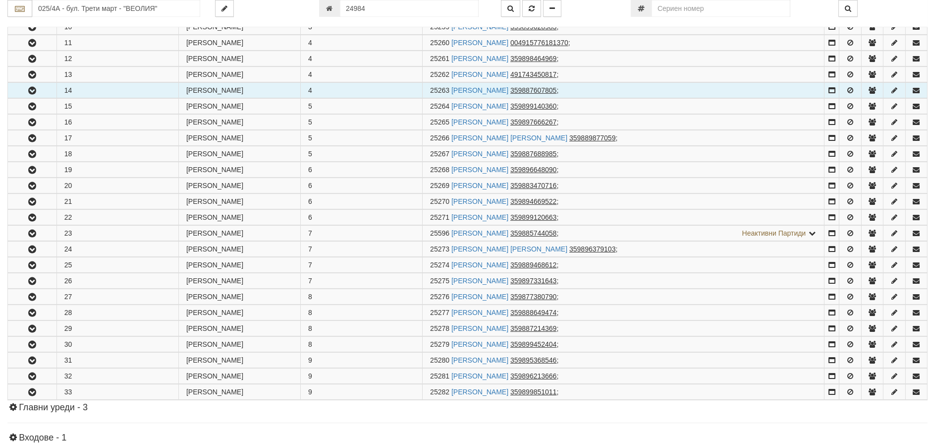
scroll to position [347, 0]
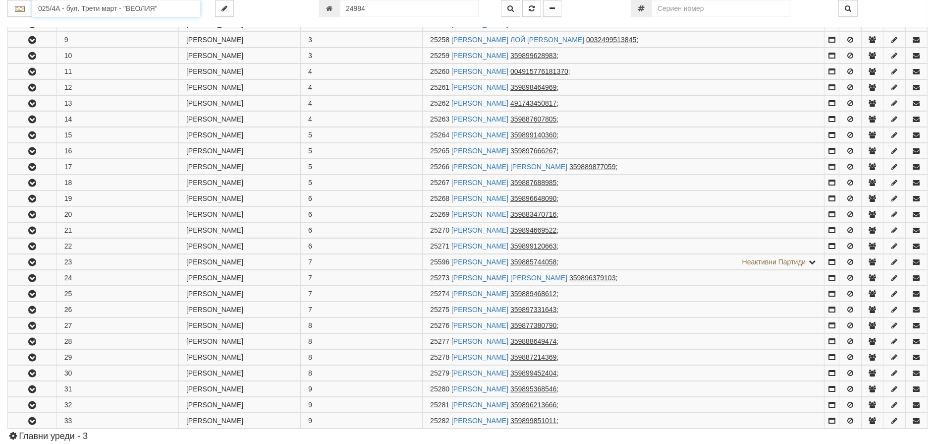
click at [129, 9] on input "025/4А - бул. Трети март - "ВЕОЛИЯ"" at bounding box center [116, 8] width 168 height 17
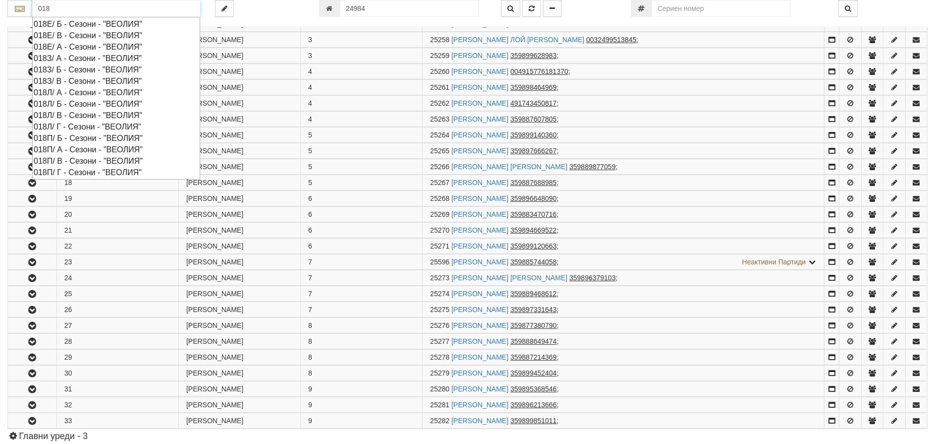
click at [67, 76] on div "018З/ В - Сезони - "ВЕОЛИЯ"" at bounding box center [116, 80] width 165 height 11
type input "018З/ В - Сезони - "ВЕОЛИЯ""
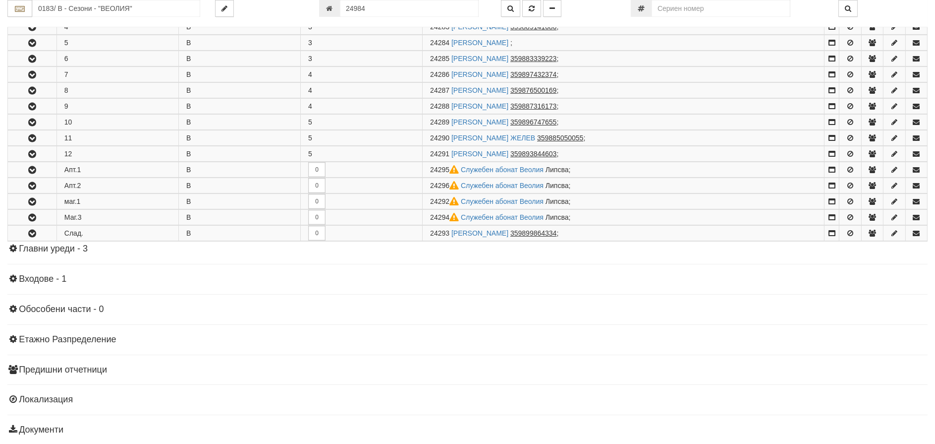
scroll to position [287, 0]
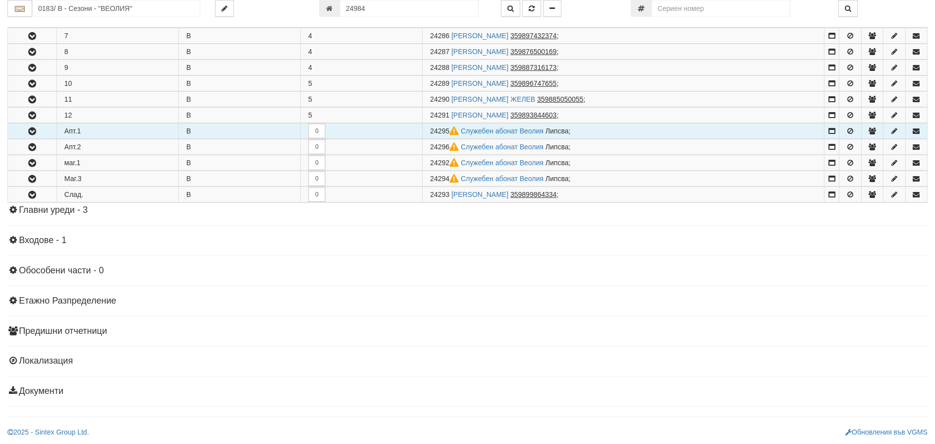
click at [447, 130] on span "24295" at bounding box center [445, 131] width 31 height 8
drag, startPoint x: 448, startPoint y: 130, endPoint x: 427, endPoint y: 131, distance: 20.9
click at [427, 131] on td "24295 Служебен абонат Веолия Липсва ;" at bounding box center [624, 130] width 402 height 15
copy span "24295"
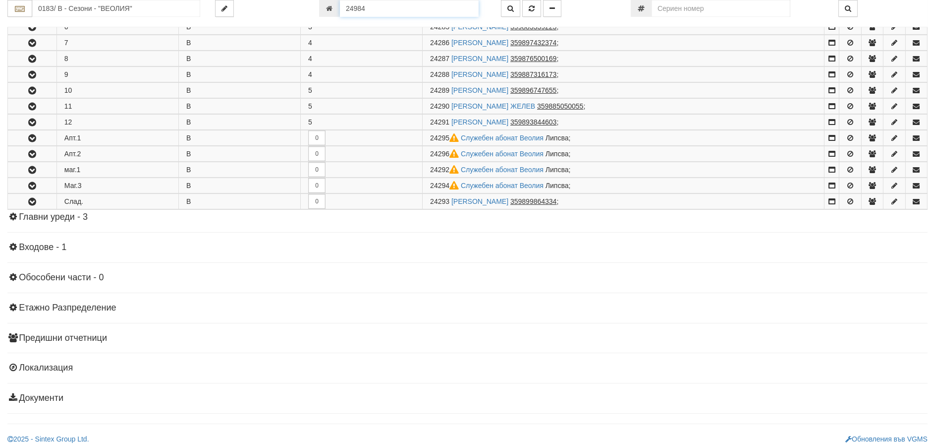
drag, startPoint x: 368, startPoint y: 8, endPoint x: 328, endPoint y: 8, distance: 39.6
click at [328, 8] on div "24984" at bounding box center [402, 8] width 167 height 17
paste input "295"
click at [529, 7] on icon "button" at bounding box center [532, 8] width 6 height 7
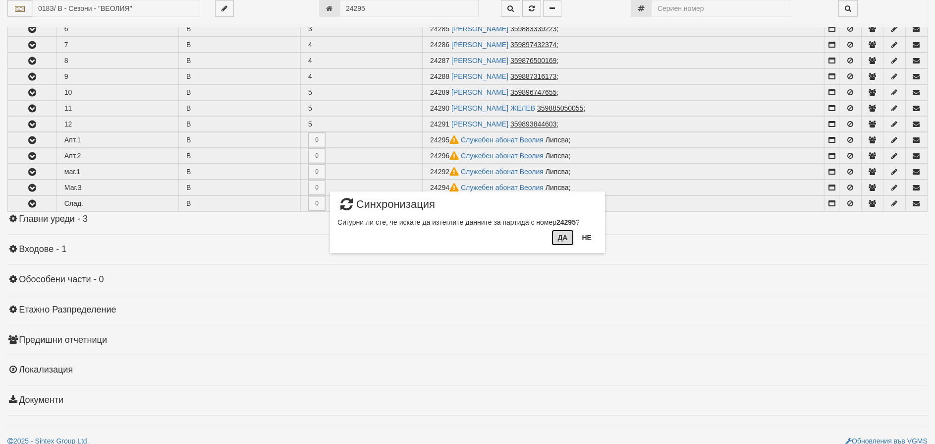
click at [561, 232] on button "Да" at bounding box center [563, 237] width 22 height 16
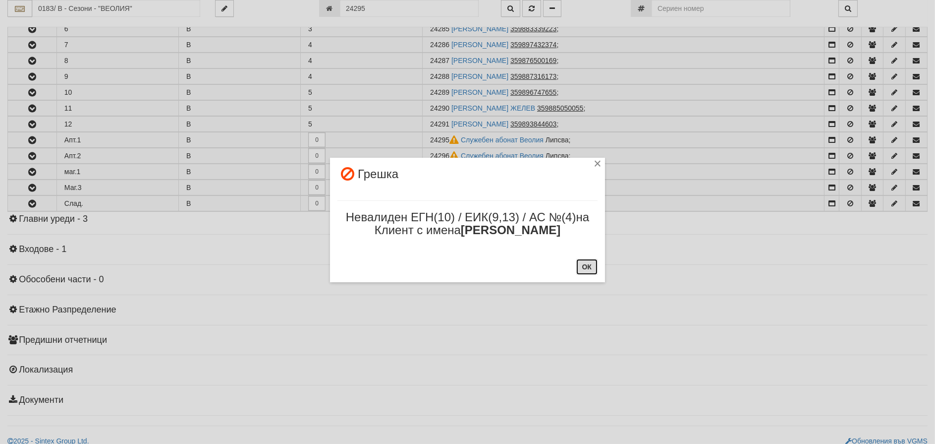
click at [587, 267] on button "ОК" at bounding box center [586, 267] width 21 height 16
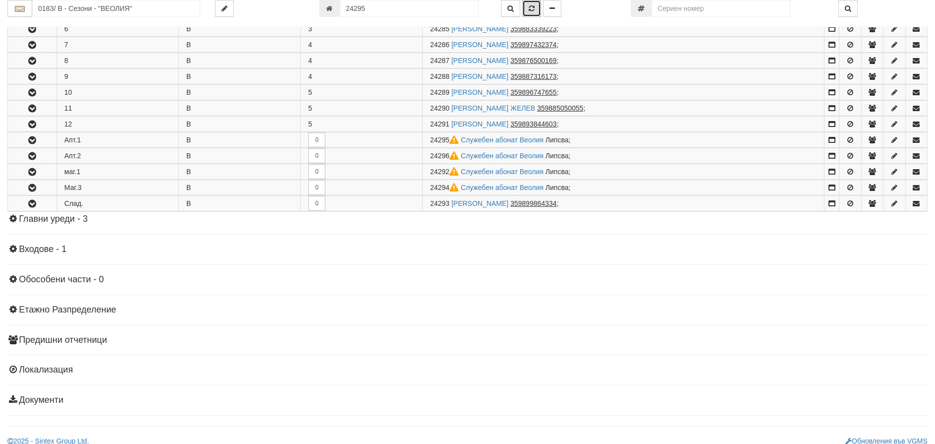
click at [531, 5] on icon "button" at bounding box center [532, 8] width 6 height 7
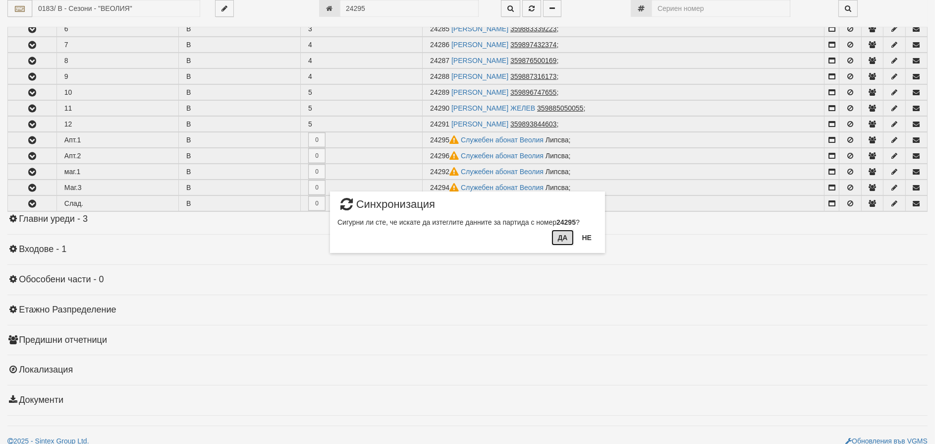
click at [560, 240] on button "Да" at bounding box center [563, 237] width 22 height 16
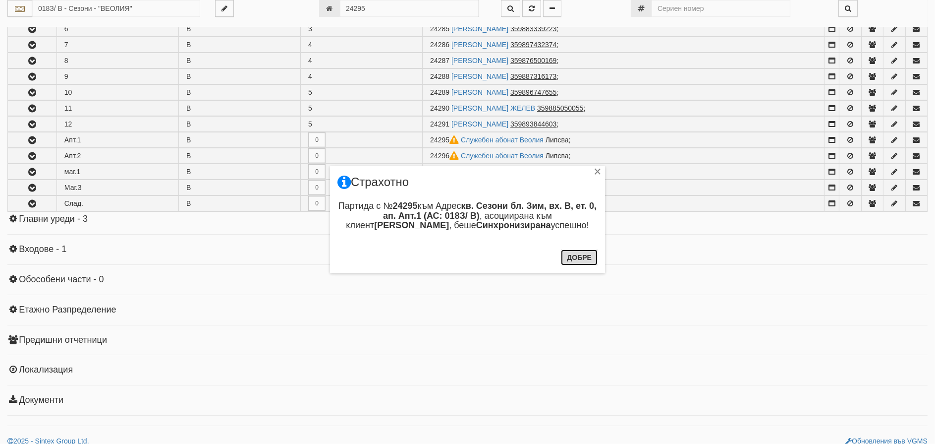
click at [575, 252] on button "Добре" at bounding box center [579, 257] width 37 height 16
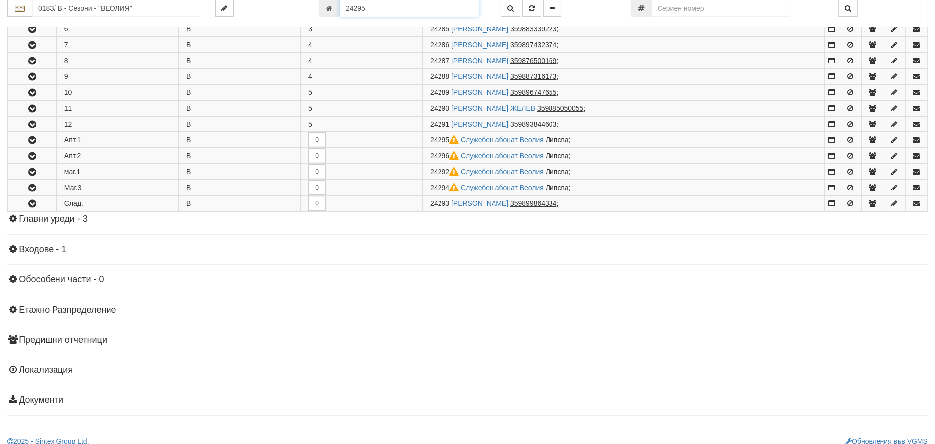
click at [365, 9] on input "24295" at bounding box center [409, 8] width 139 height 17
click at [387, 13] on input "24295" at bounding box center [409, 8] width 139 height 17
type input "24296"
click at [526, 6] on button "button" at bounding box center [531, 8] width 19 height 17
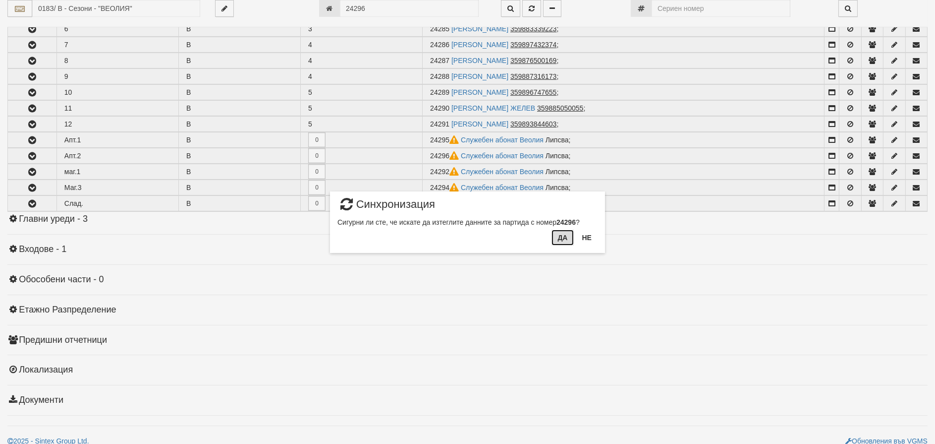
click at [561, 239] on button "Да" at bounding box center [563, 237] width 22 height 16
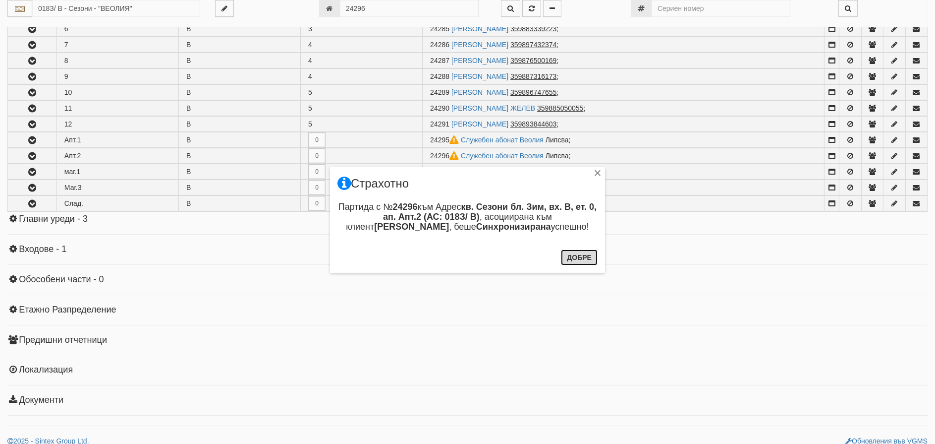
click at [576, 260] on button "Добре" at bounding box center [579, 257] width 37 height 16
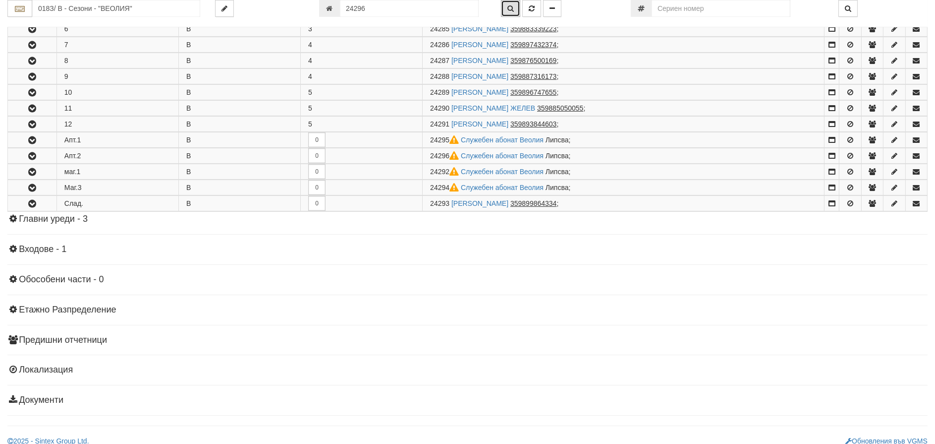
click at [504, 4] on button "button" at bounding box center [510, 8] width 19 height 17
type input "018З/ В - "ВЕОЛИЯ ЕНЕРДЖИ ВАРНА " ЕАД"
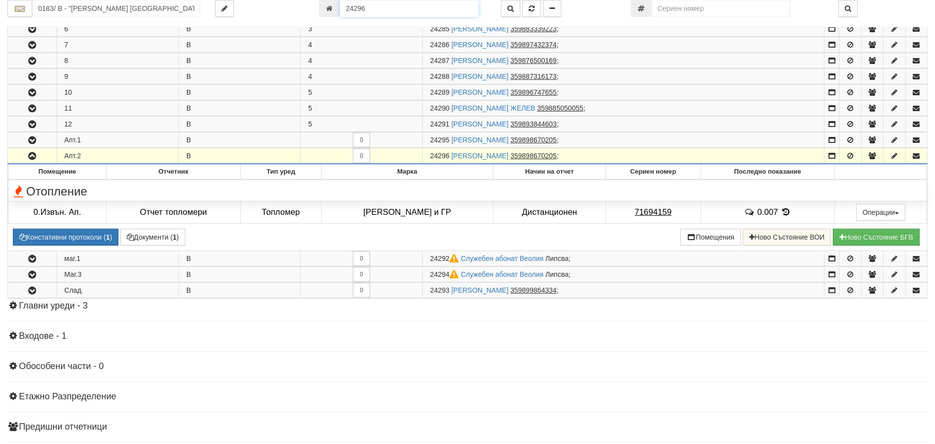
drag, startPoint x: 362, startPoint y: 11, endPoint x: 486, endPoint y: 15, distance: 123.9
click at [471, 17] on div "018З/ В - "ВЕОЛИЯ ЕНЕРДЖИ ВАРНА " ЕАД 24296" at bounding box center [467, 13] width 920 height 27
click at [538, 8] on button "button" at bounding box center [531, 8] width 19 height 17
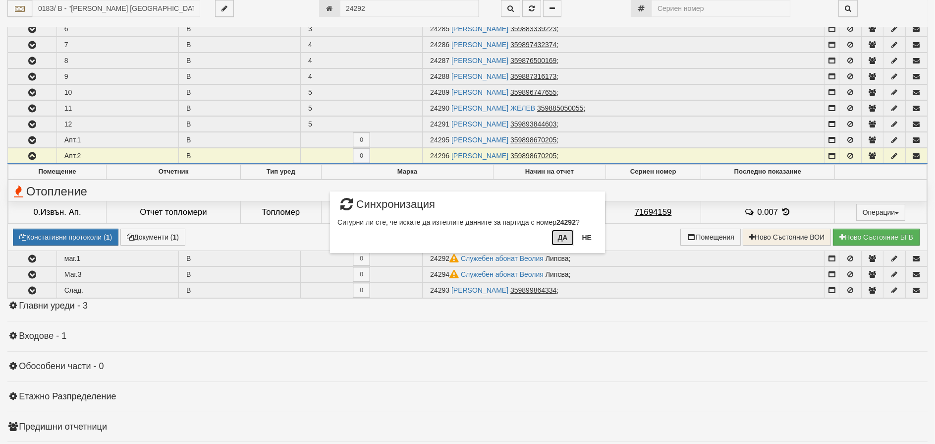
click at [557, 236] on button "Да" at bounding box center [563, 237] width 22 height 16
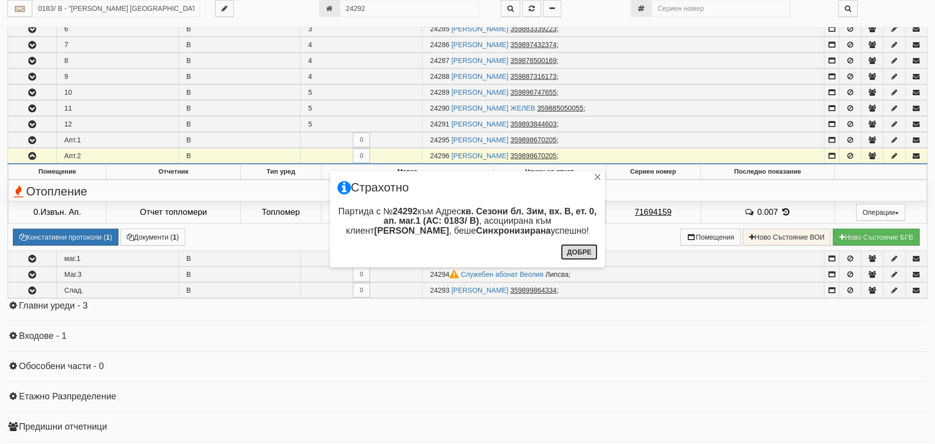
click at [577, 255] on button "Добре" at bounding box center [579, 252] width 37 height 16
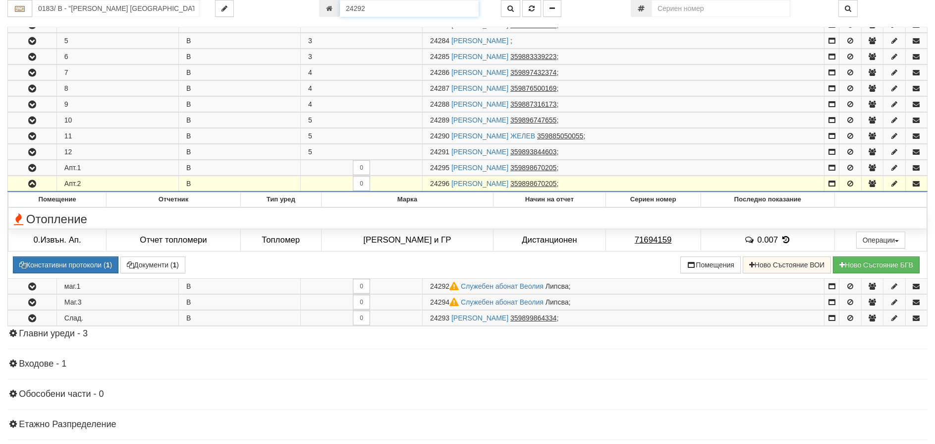
drag, startPoint x: 362, startPoint y: 6, endPoint x: 450, endPoint y: 2, distance: 87.8
click at [443, 6] on input "24292" at bounding box center [409, 8] width 139 height 17
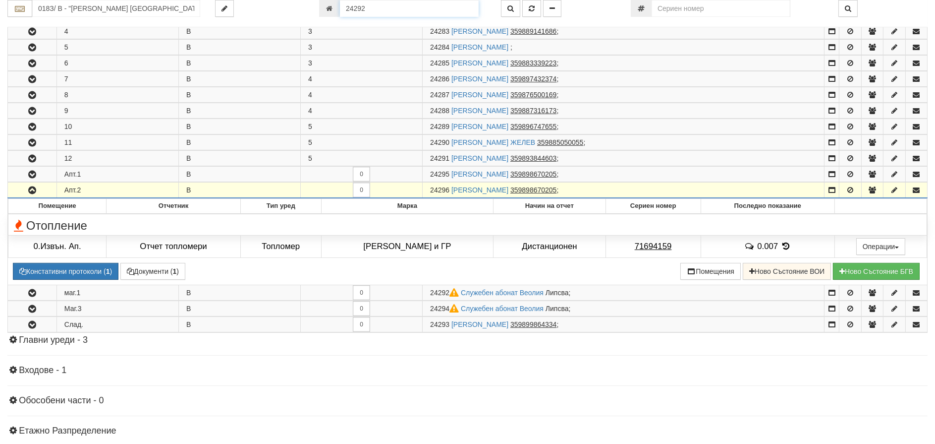
click at [387, 11] on input "24292" at bounding box center [409, 8] width 139 height 17
click at [533, 11] on icon "button" at bounding box center [532, 8] width 6 height 7
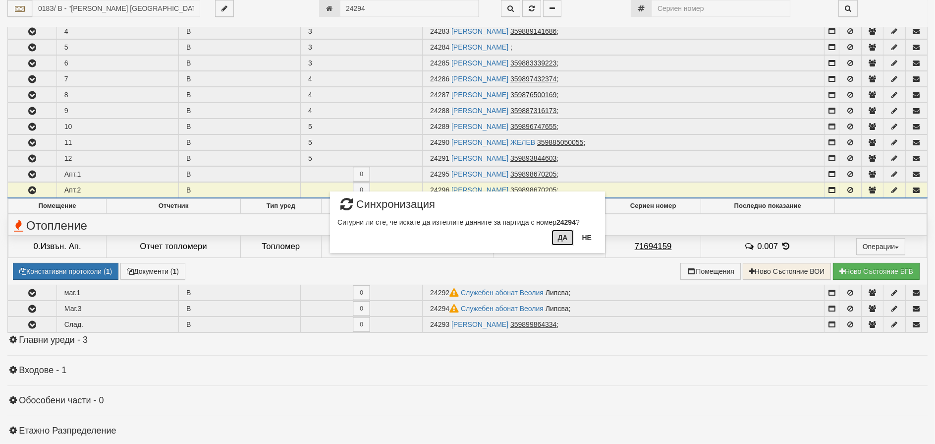
click at [558, 236] on button "Да" at bounding box center [563, 237] width 22 height 16
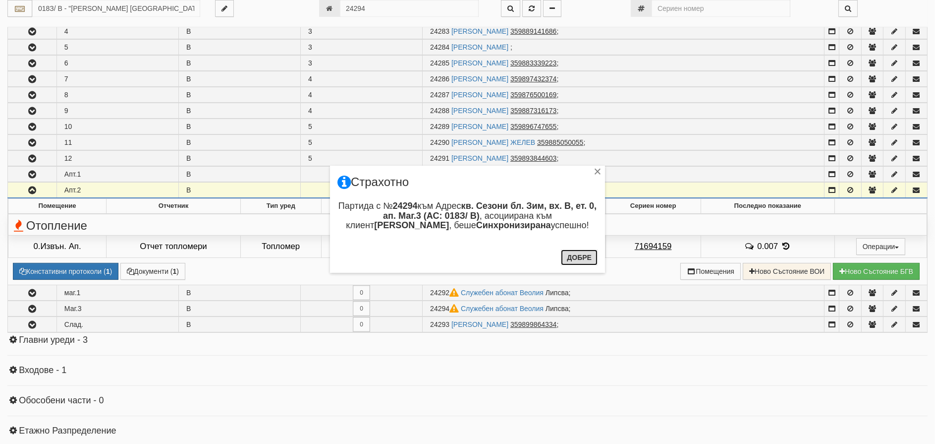
click at [569, 259] on button "Добре" at bounding box center [579, 257] width 37 height 16
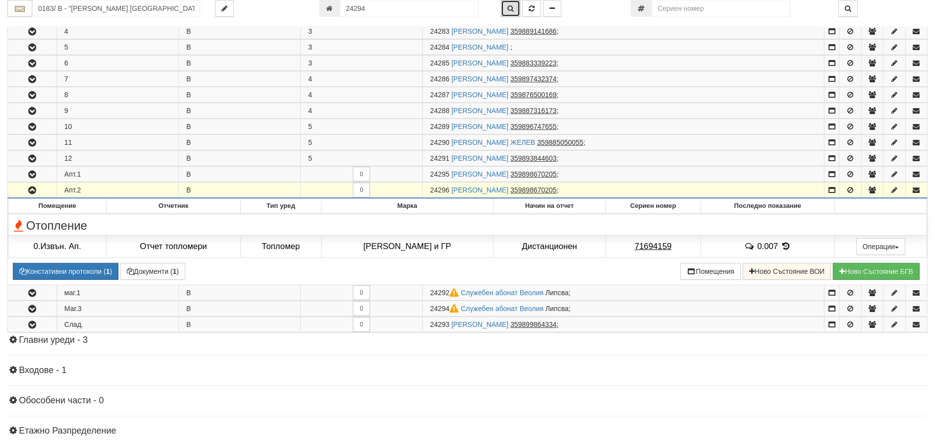
click at [512, 3] on button "button" at bounding box center [510, 8] width 19 height 17
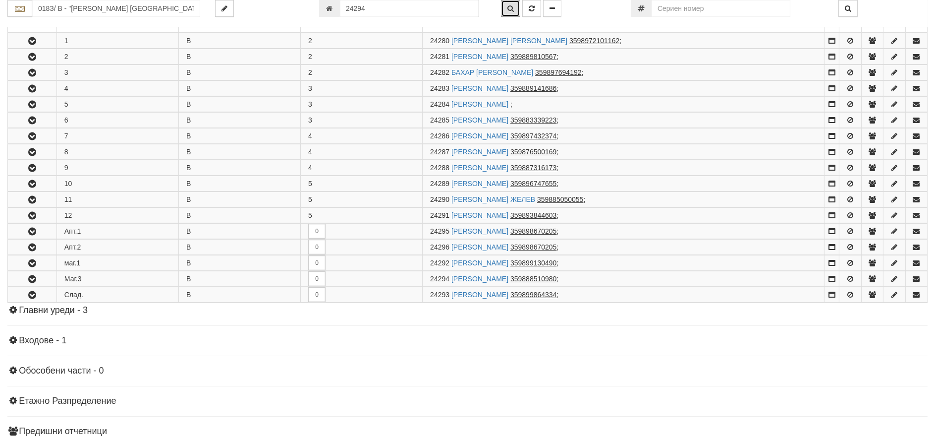
scroll to position [287, 0]
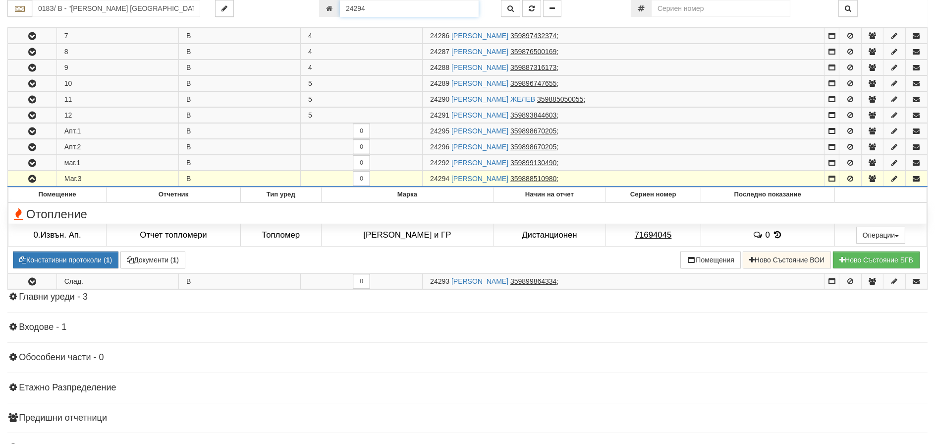
drag, startPoint x: 383, startPoint y: 10, endPoint x: 267, endPoint y: 12, distance: 116.0
click at [270, 10] on div "018З/ В - "ВЕОЛИЯ ЕНЕРДЖИ ВАРНА " ЕАД 24294" at bounding box center [467, 8] width 935 height 17
type input "23741"
type input "009/А - "ВЕОЛИЯ ЕНЕРДЖИ ВАРНА " ЕАД"
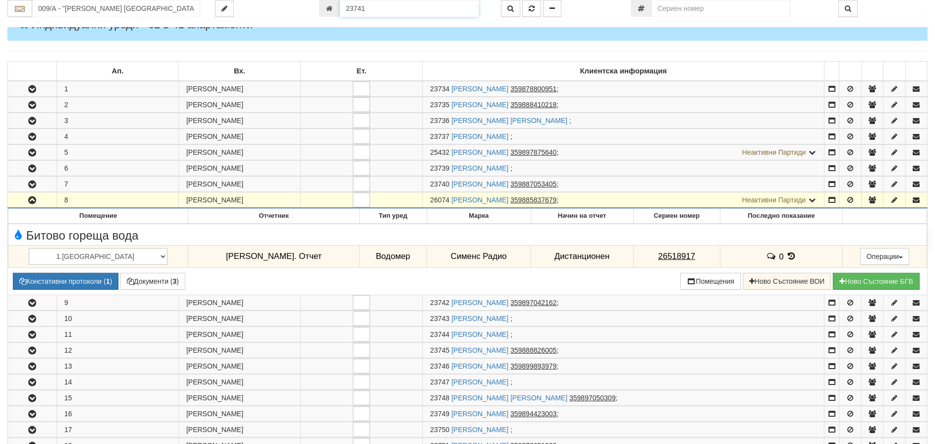
scroll to position [0, 0]
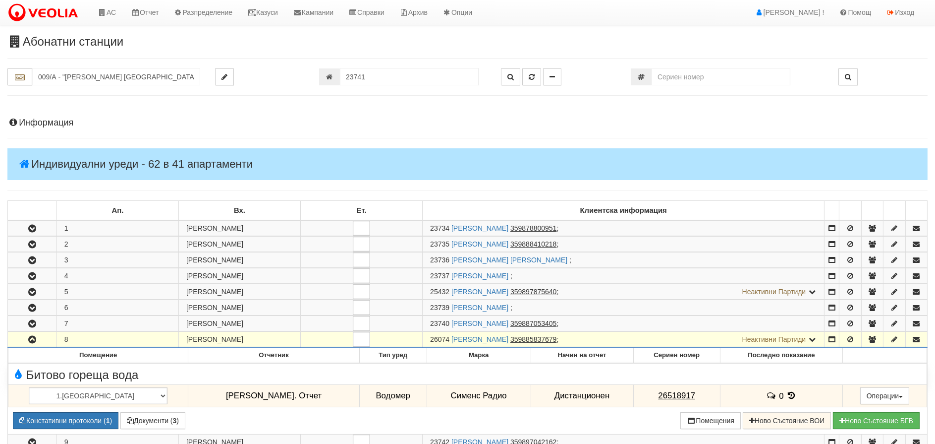
click at [33, 340] on icon "button" at bounding box center [32, 339] width 12 height 7
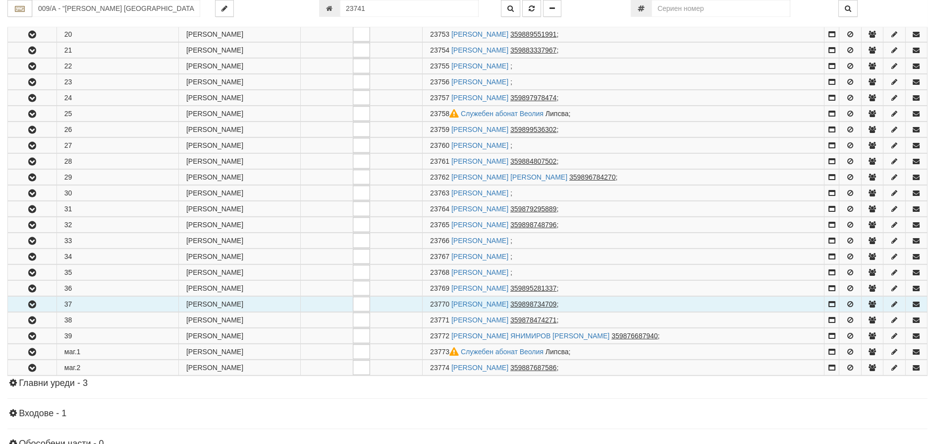
scroll to position [496, 0]
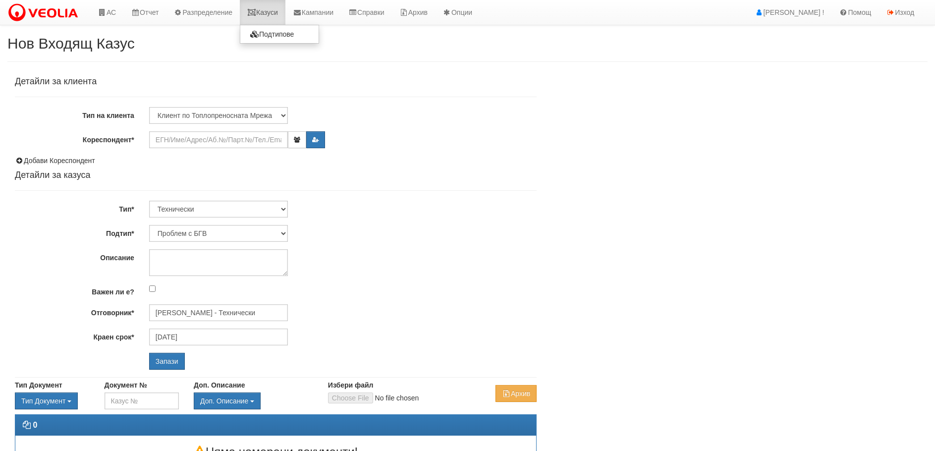
click at [281, 10] on link "Казуси" at bounding box center [263, 12] width 46 height 25
